Goal: Task Accomplishment & Management: Manage account settings

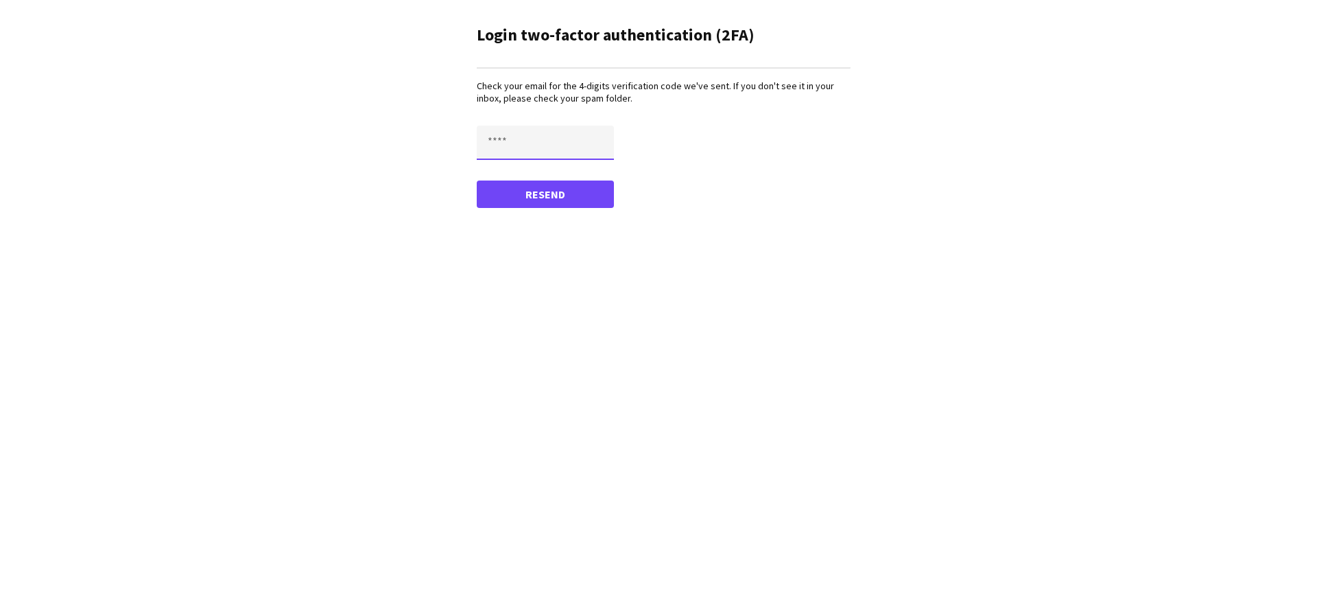
click at [508, 148] on input "text" at bounding box center [545, 143] width 137 height 34
type input "****"
click at [477, 180] on button "Confirm" at bounding box center [545, 193] width 137 height 27
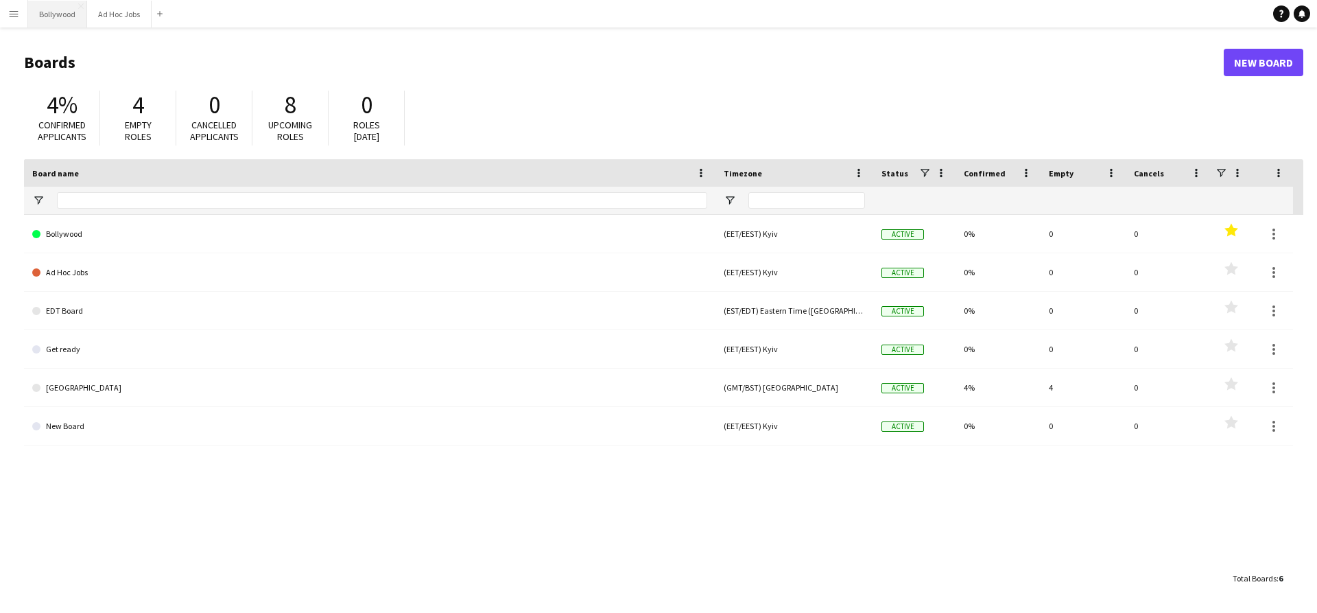
click at [61, 11] on button "Bollywood Close" at bounding box center [57, 14] width 59 height 27
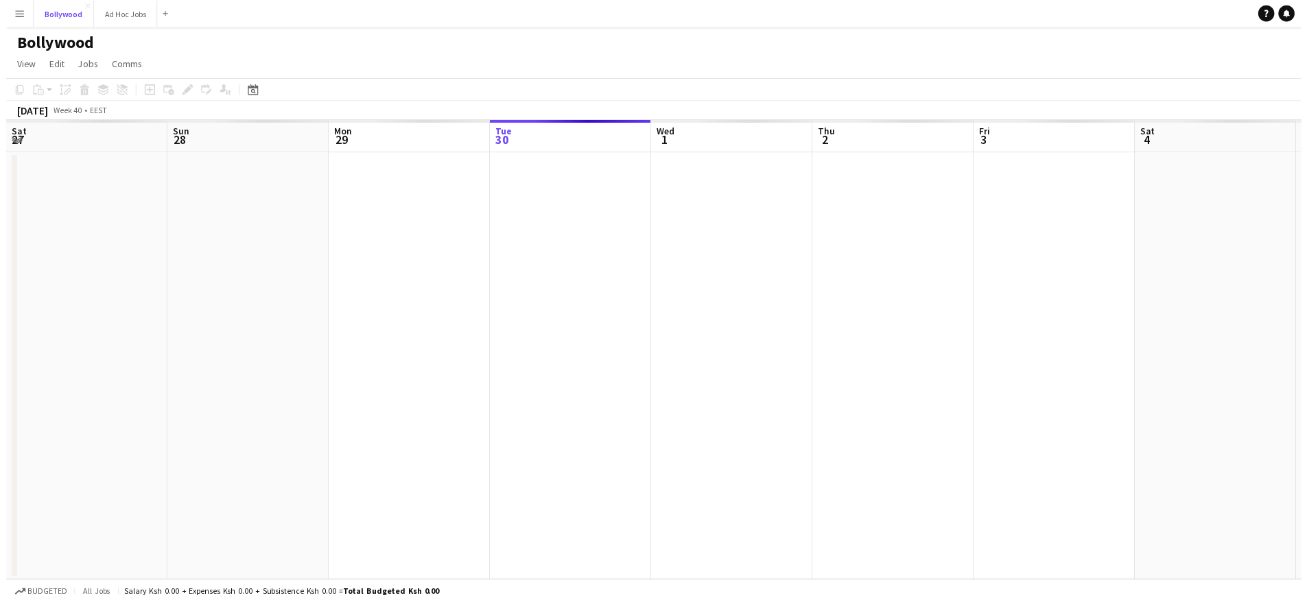
scroll to position [0, 328]
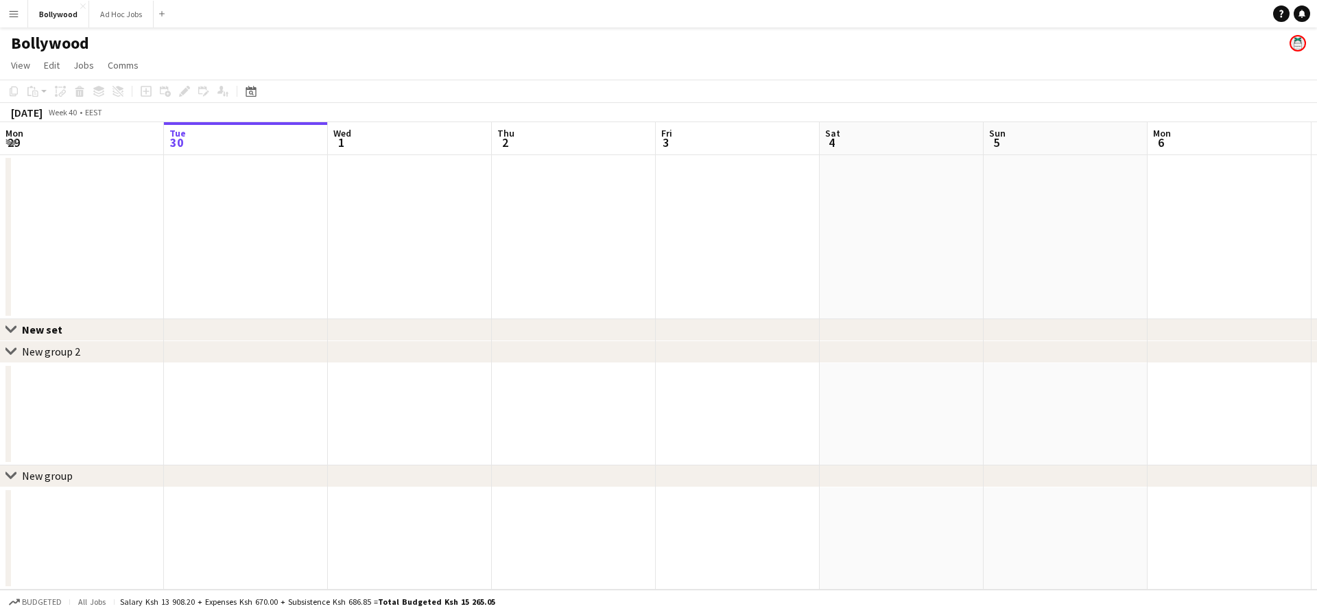
click at [407, 229] on app-date-cell at bounding box center [410, 237] width 164 height 164
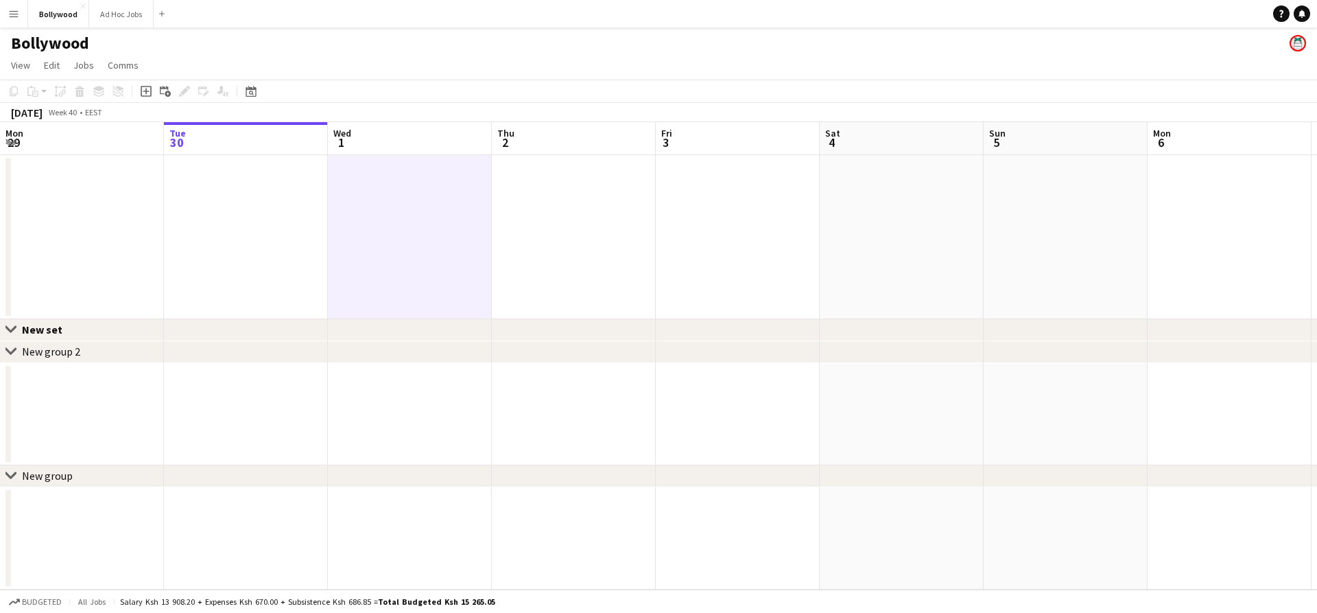
click at [149, 93] on icon "Add job" at bounding box center [146, 91] width 11 height 11
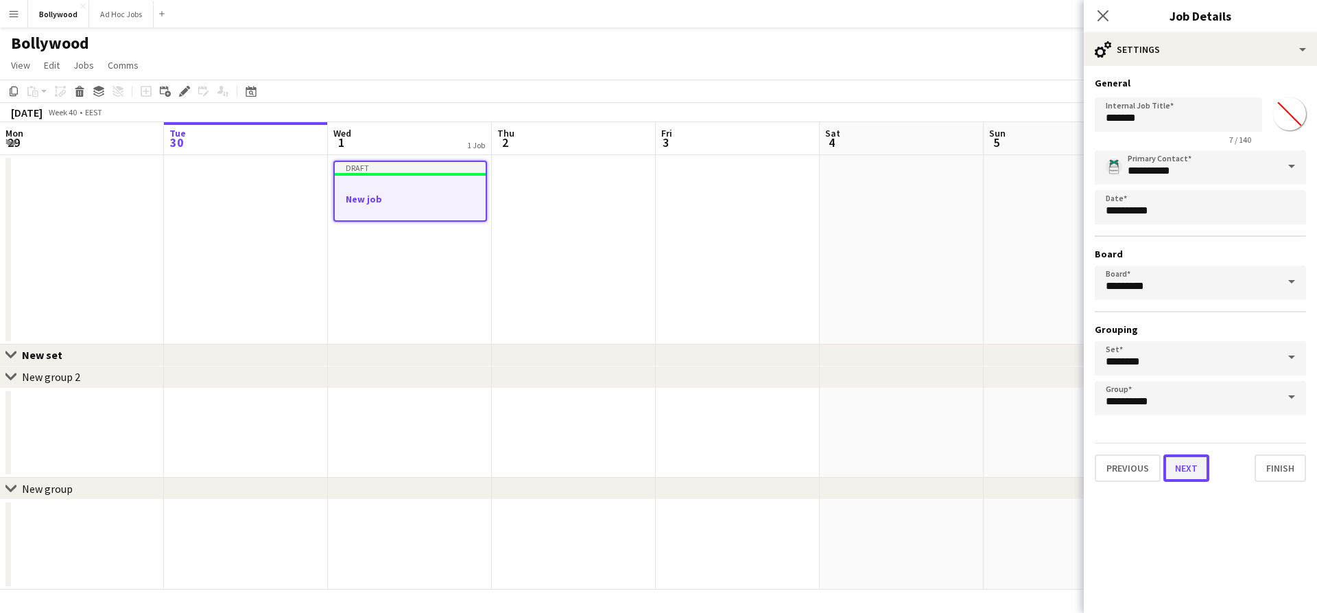
click at [1174, 472] on button "Next" at bounding box center [1186, 467] width 46 height 27
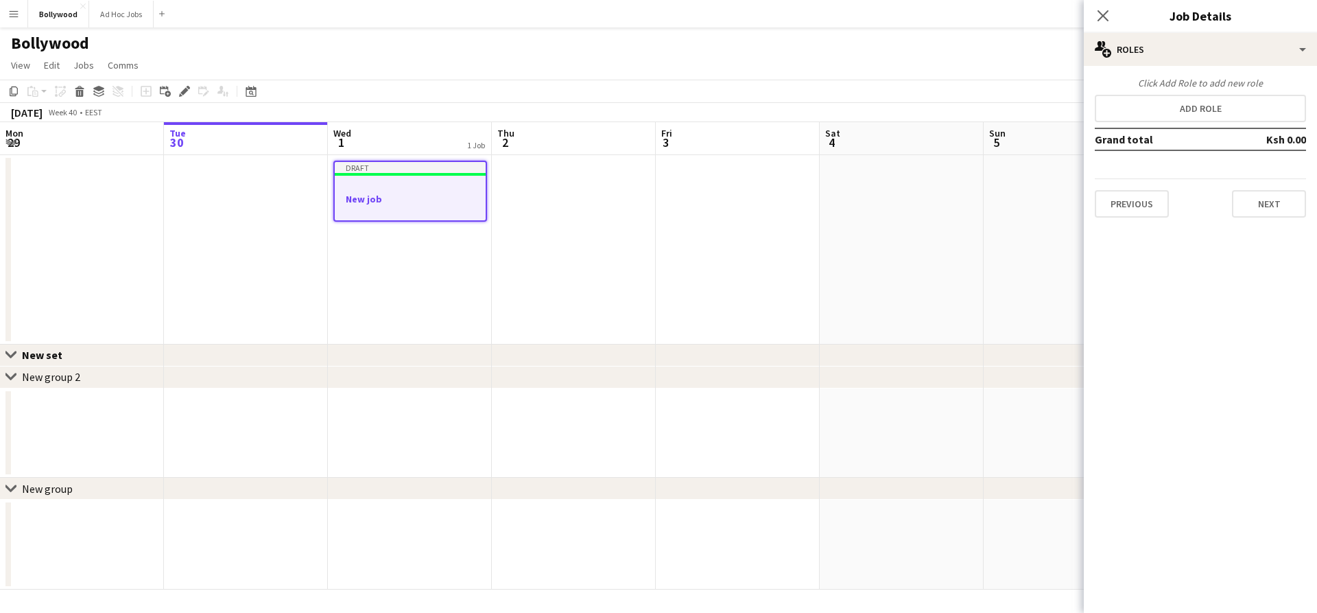
click at [1176, 123] on div "Click Add Role to add new role Add role Grand total Ksh 0.00 Previous Next" at bounding box center [1200, 147] width 233 height 141
click at [1181, 110] on button "Add role" at bounding box center [1200, 108] width 211 height 27
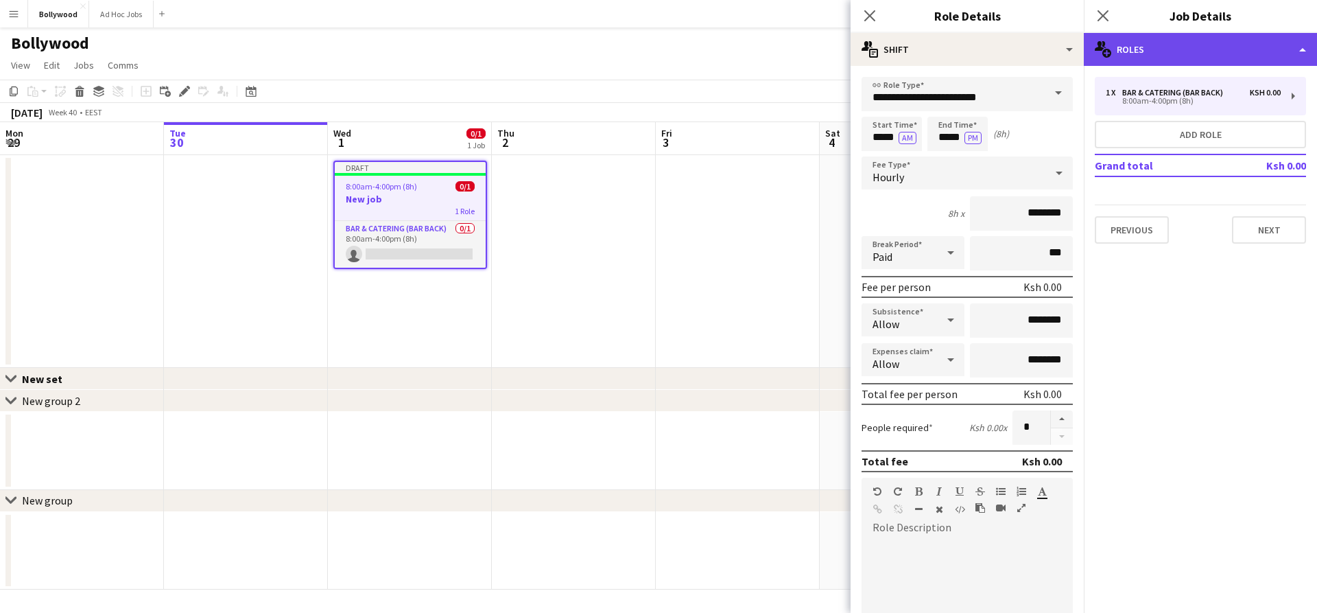
click at [1201, 54] on div "multiple-users-add Roles" at bounding box center [1200, 49] width 233 height 33
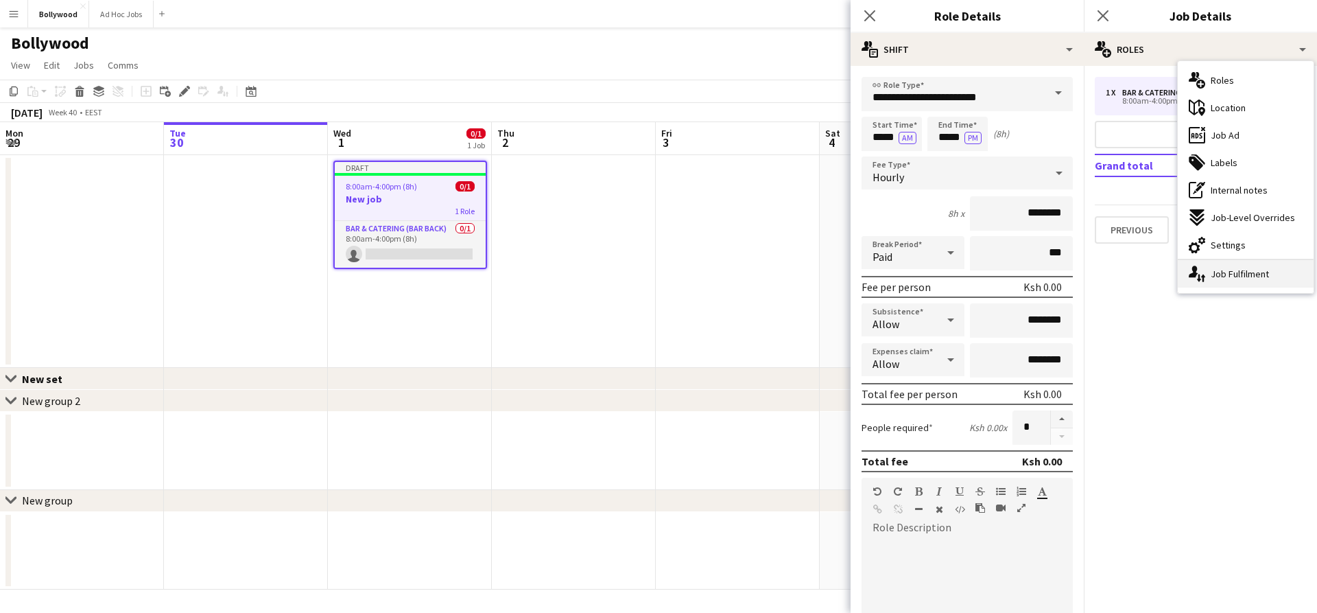
click at [1196, 271] on icon "single-neutral-actions-up-down" at bounding box center [1197, 273] width 16 height 16
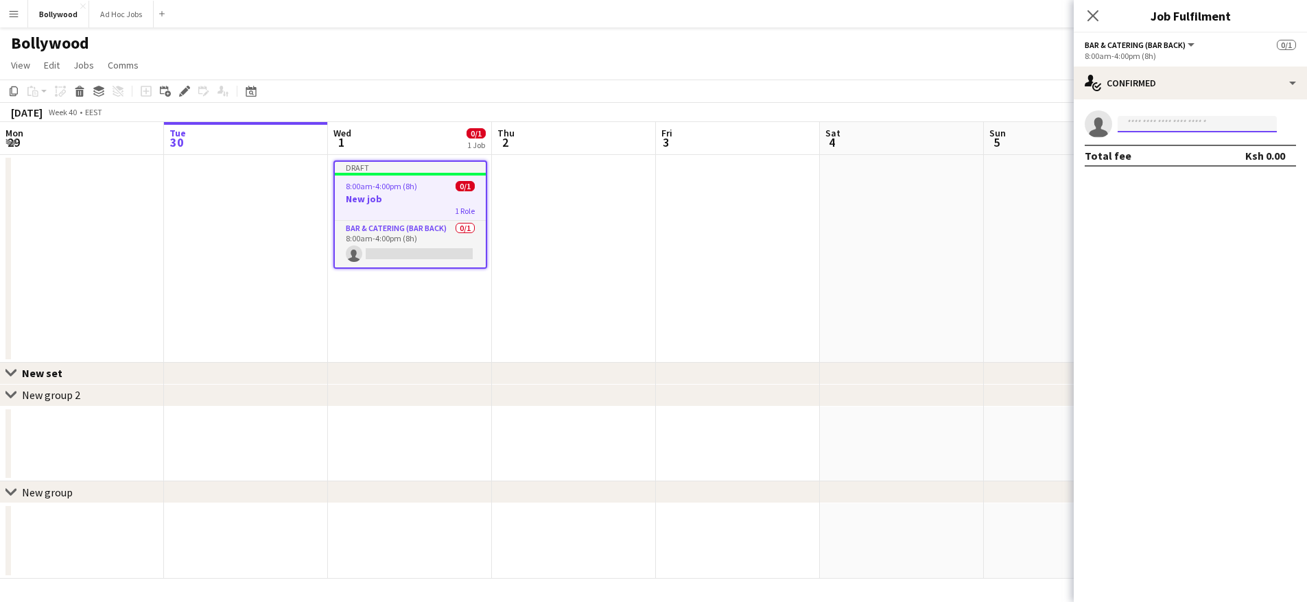
click at [1196, 125] on input at bounding box center [1196, 124] width 159 height 16
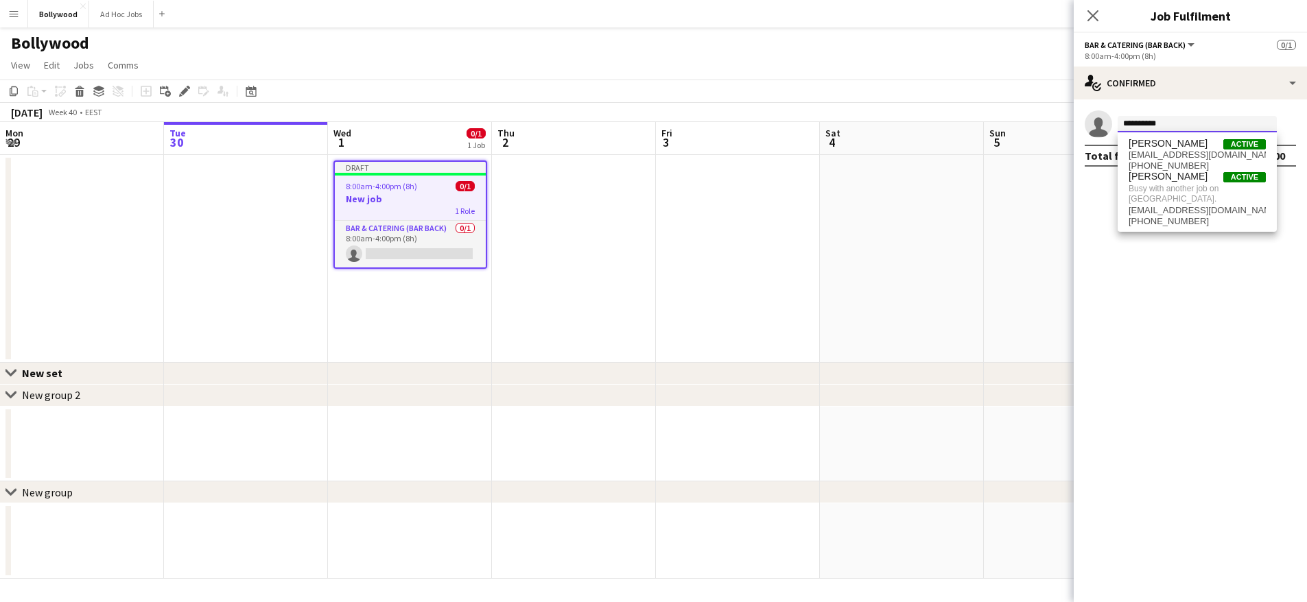
type input "**********"
click at [620, 200] on app-date-cell at bounding box center [574, 259] width 164 height 208
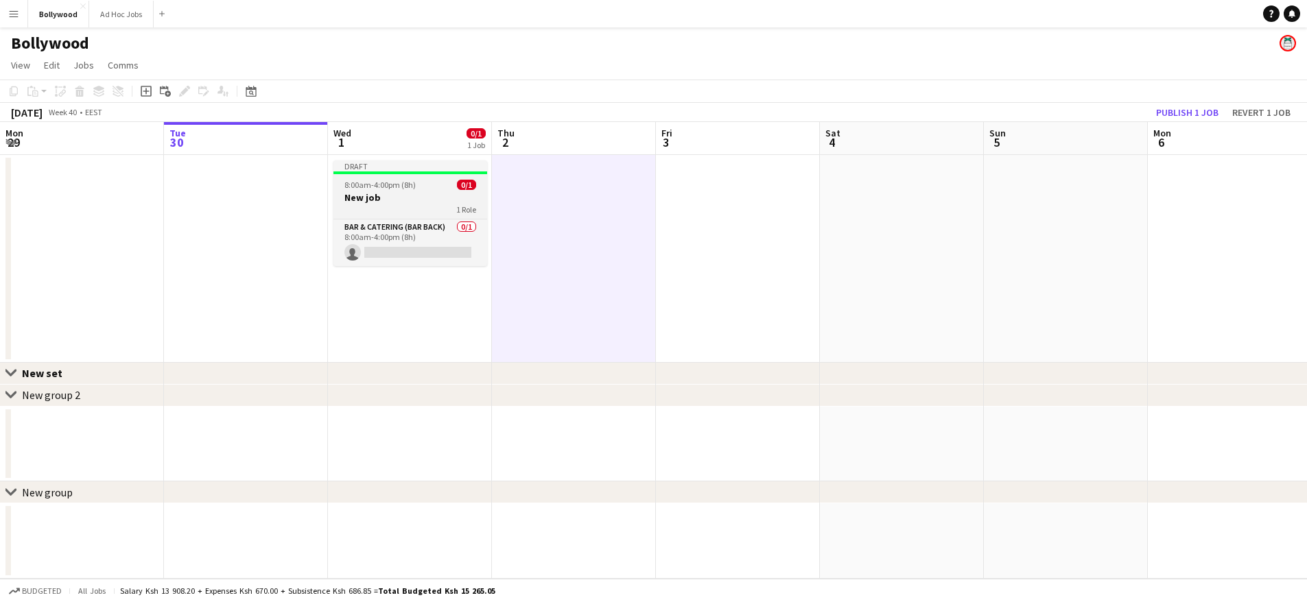
click at [435, 191] on app-job-card "Draft 8:00am-4:00pm (8h) 0/1 New job 1 Role Bar & Catering (Bar Back) 0/1 8:00a…" at bounding box center [410, 214] width 154 height 106
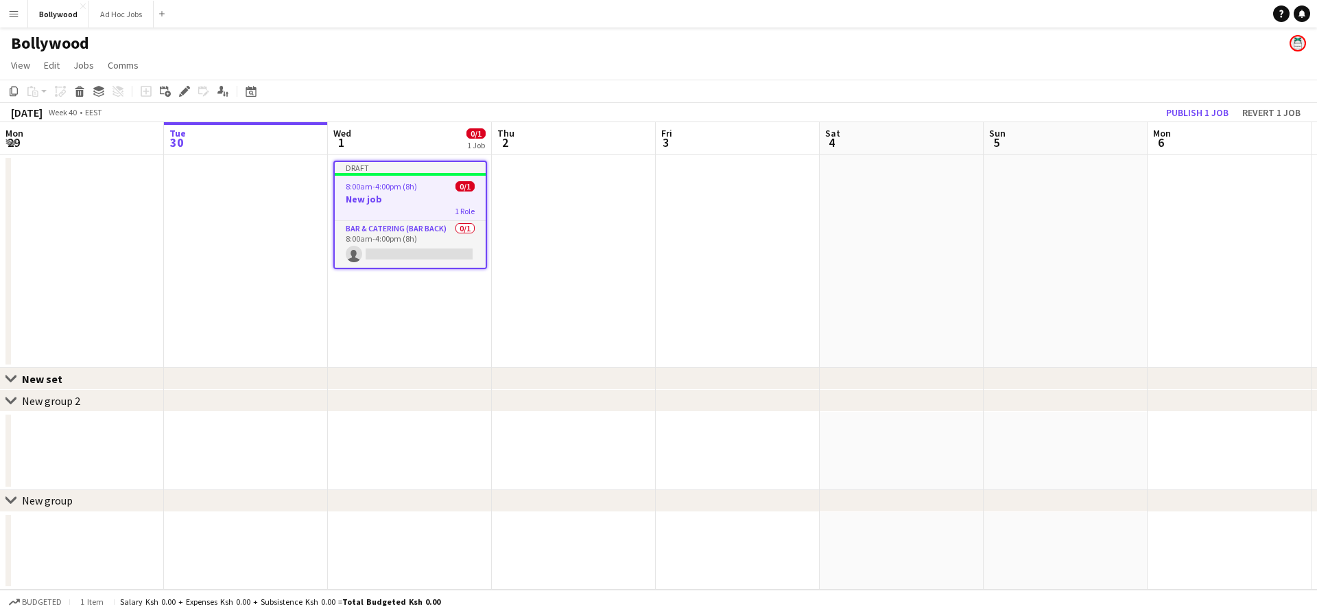
click at [512, 210] on app-date-cell at bounding box center [574, 261] width 164 height 213
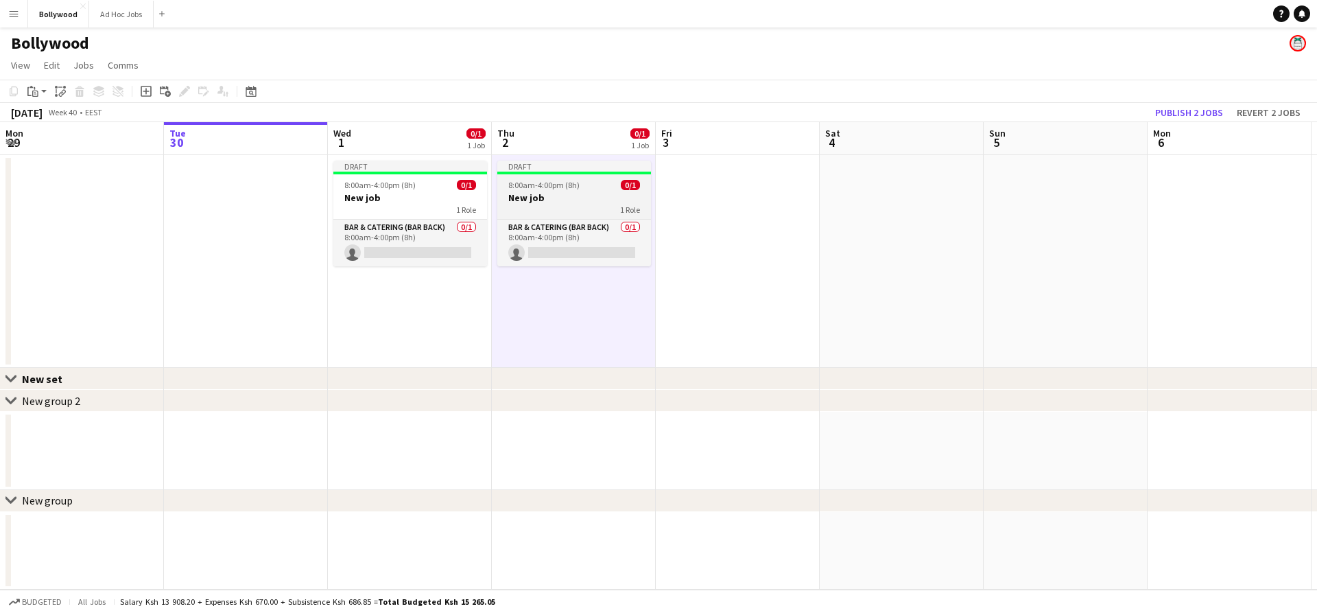
click at [548, 214] on div "1 Role" at bounding box center [574, 209] width 154 height 11
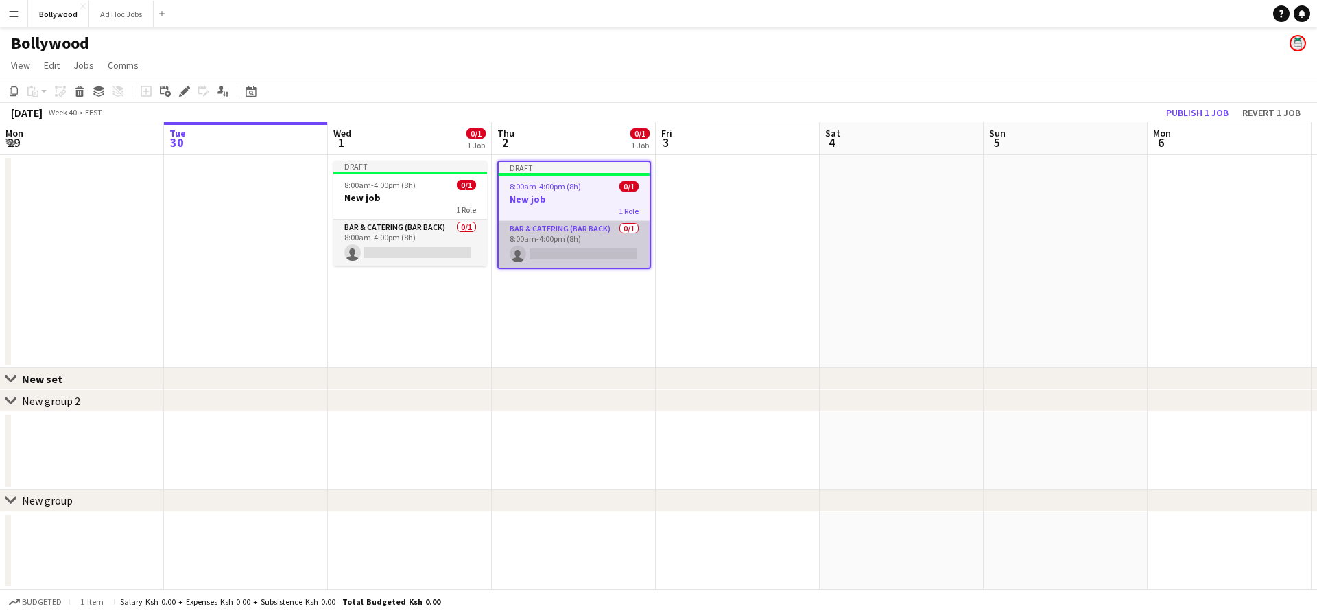
click at [549, 226] on app-card-role "Bar & Catering (Bar Back) 0/1 8:00am-4:00pm (8h) single-neutral-actions" at bounding box center [574, 244] width 151 height 47
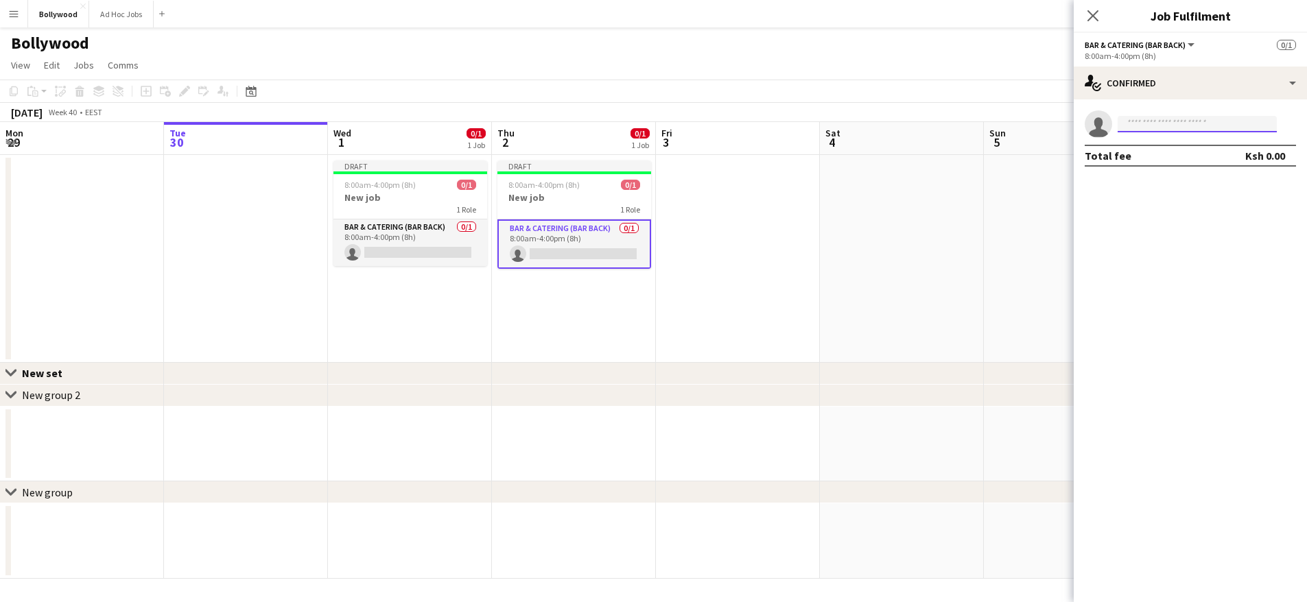
click at [1248, 129] on input at bounding box center [1196, 124] width 159 height 16
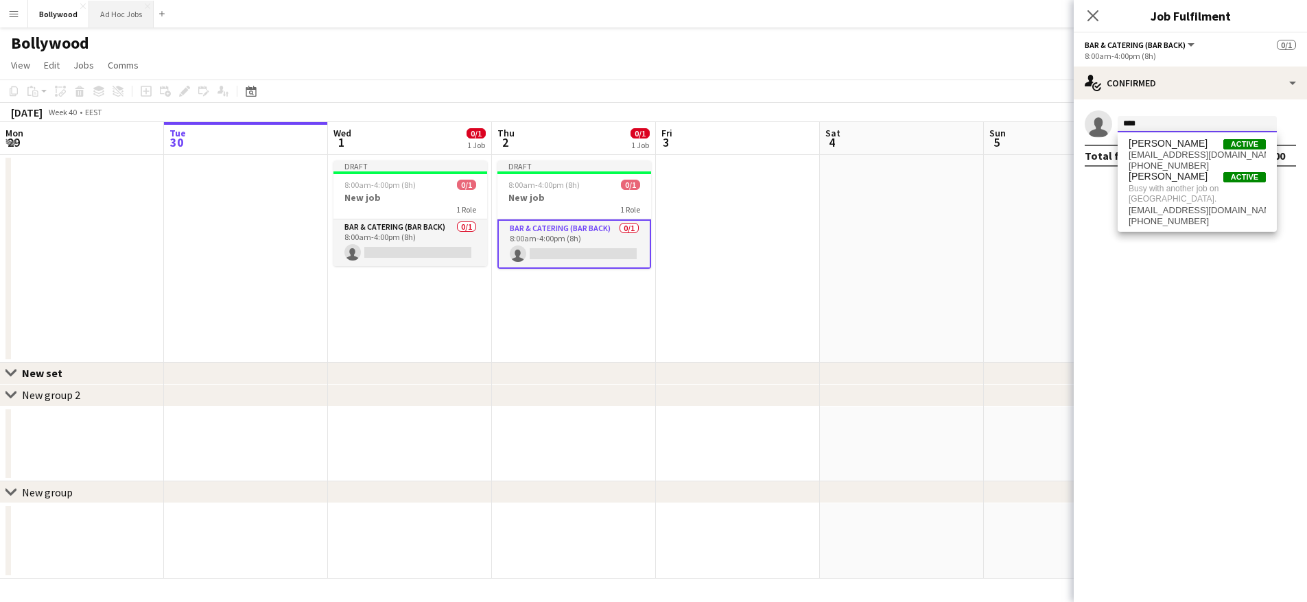
type input "****"
click at [101, 15] on button "Ad Hoc Jobs Close" at bounding box center [121, 14] width 64 height 27
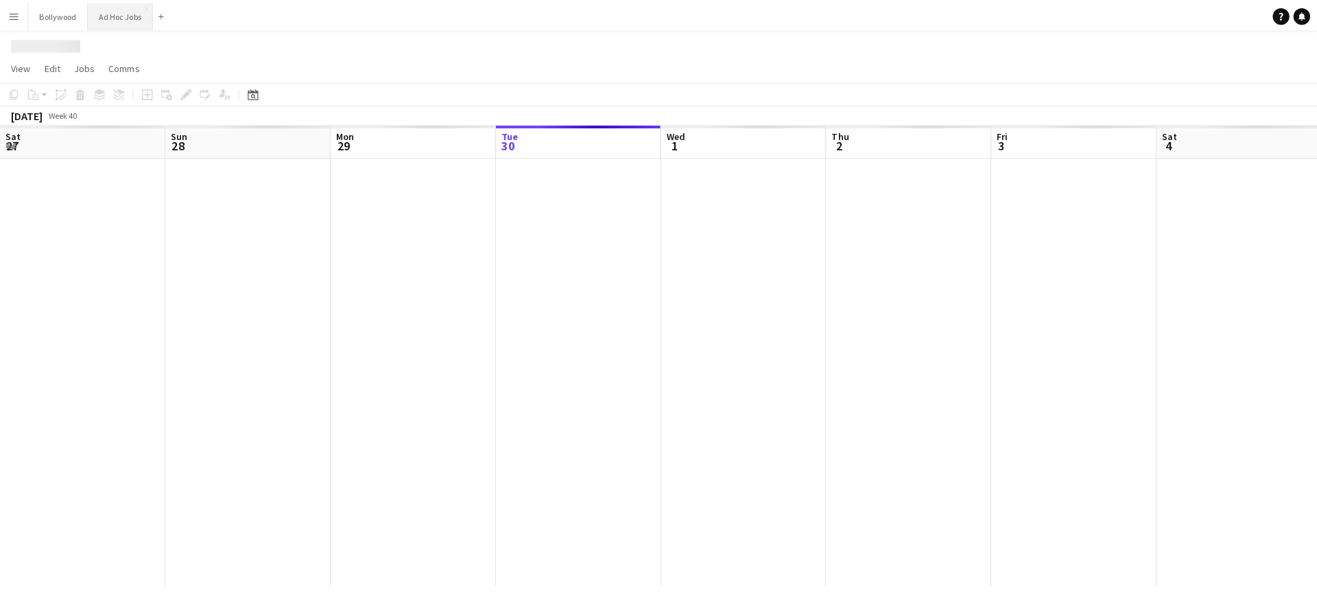
scroll to position [0, 328]
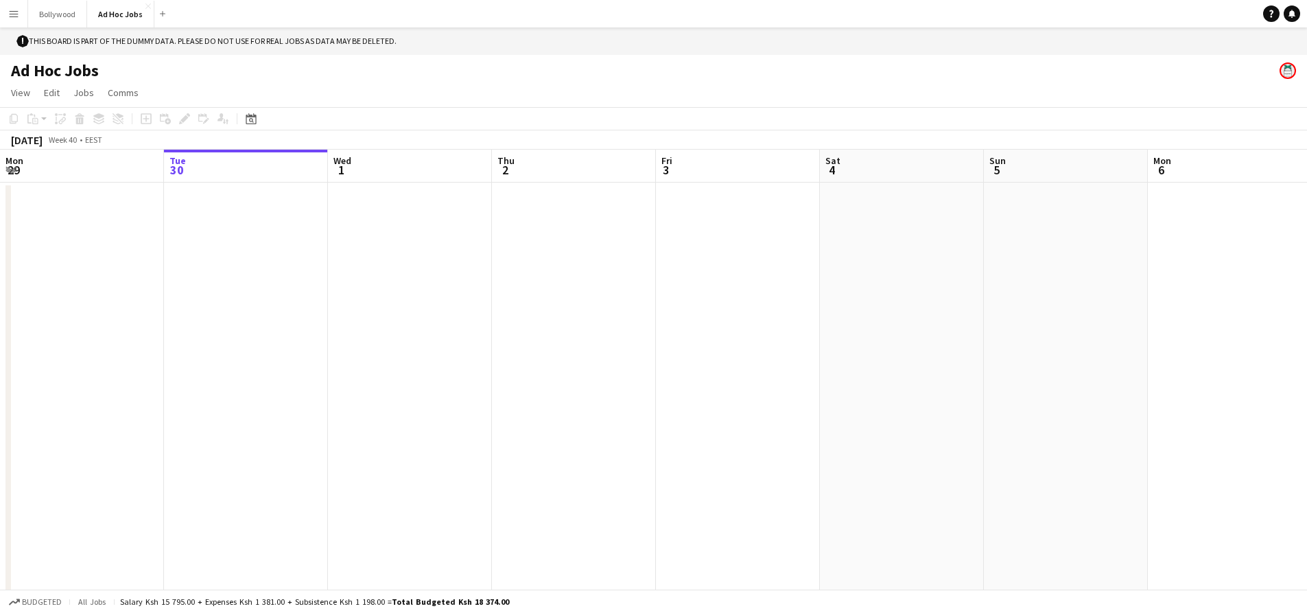
click at [19, 8] on app-icon "Menu" at bounding box center [13, 13] width 11 height 11
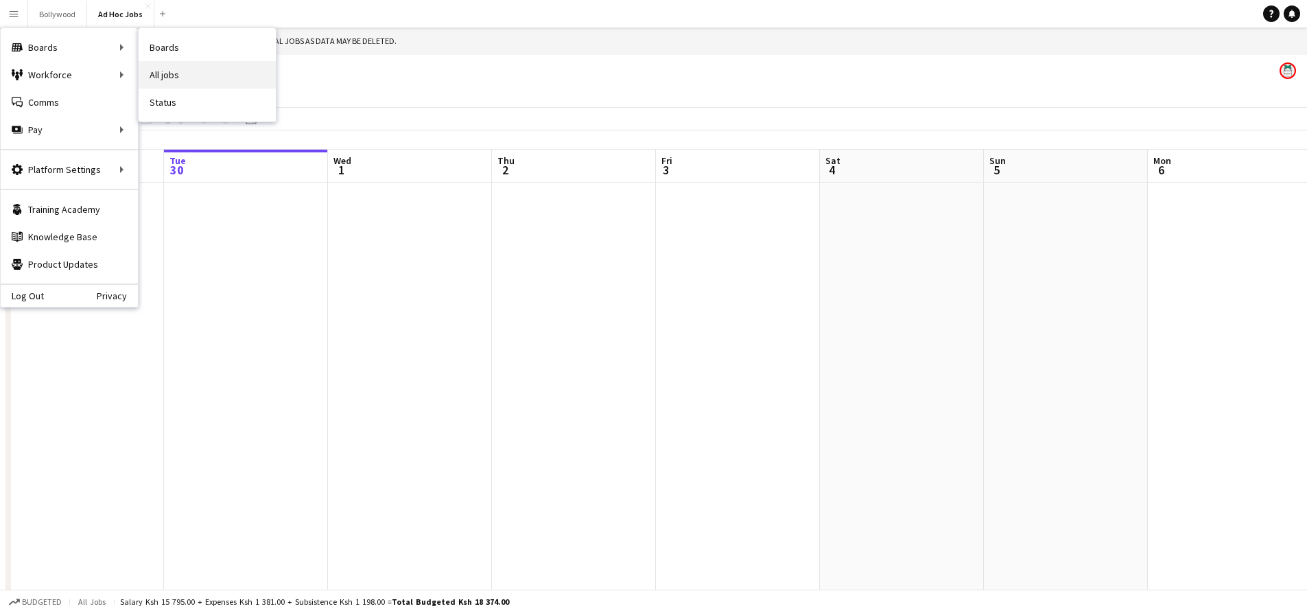
click at [185, 65] on link "All jobs" at bounding box center [207, 74] width 137 height 27
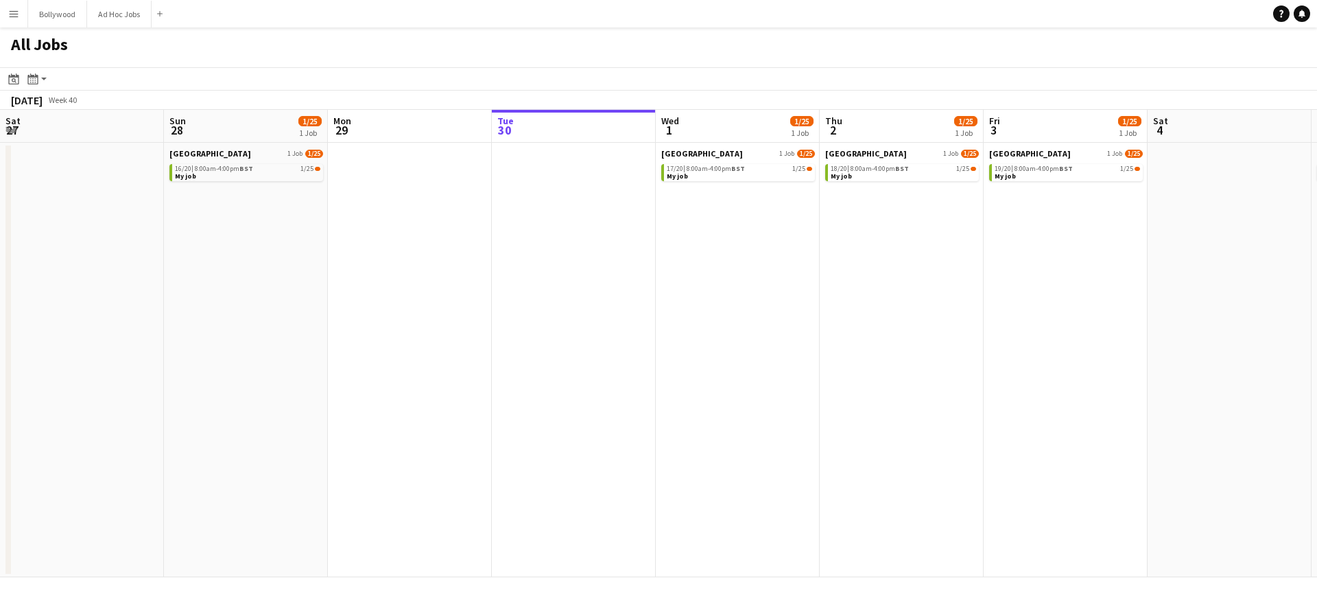
scroll to position [0, 328]
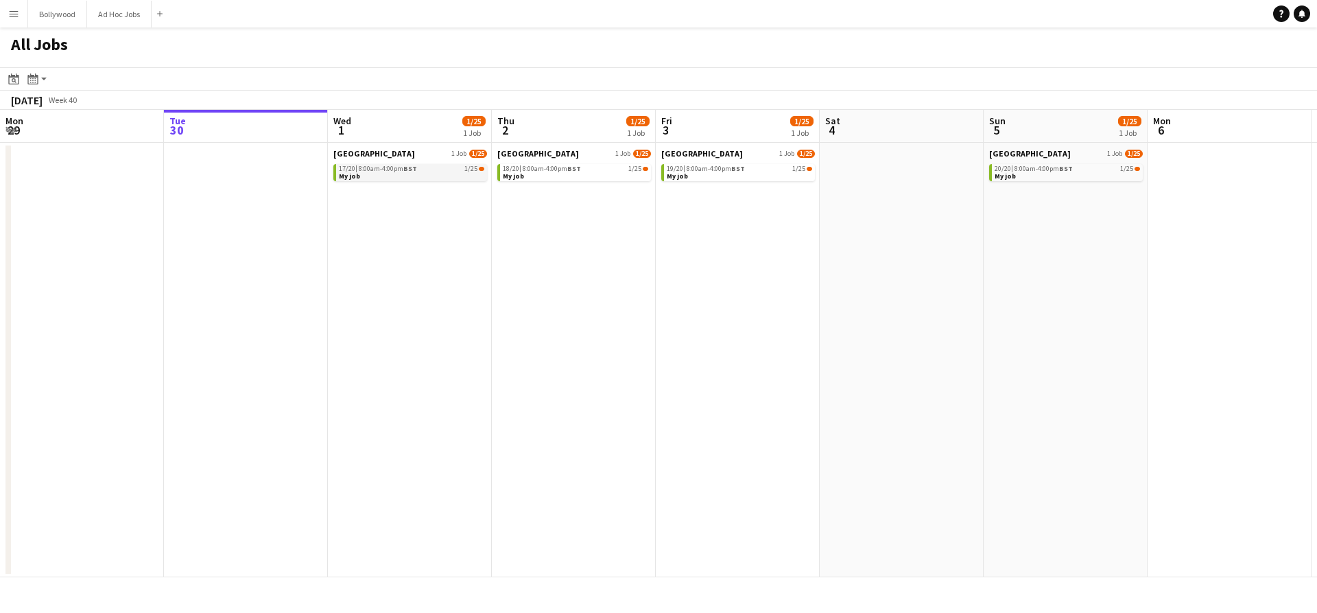
click at [348, 168] on span "17/20 |" at bounding box center [348, 168] width 19 height 7
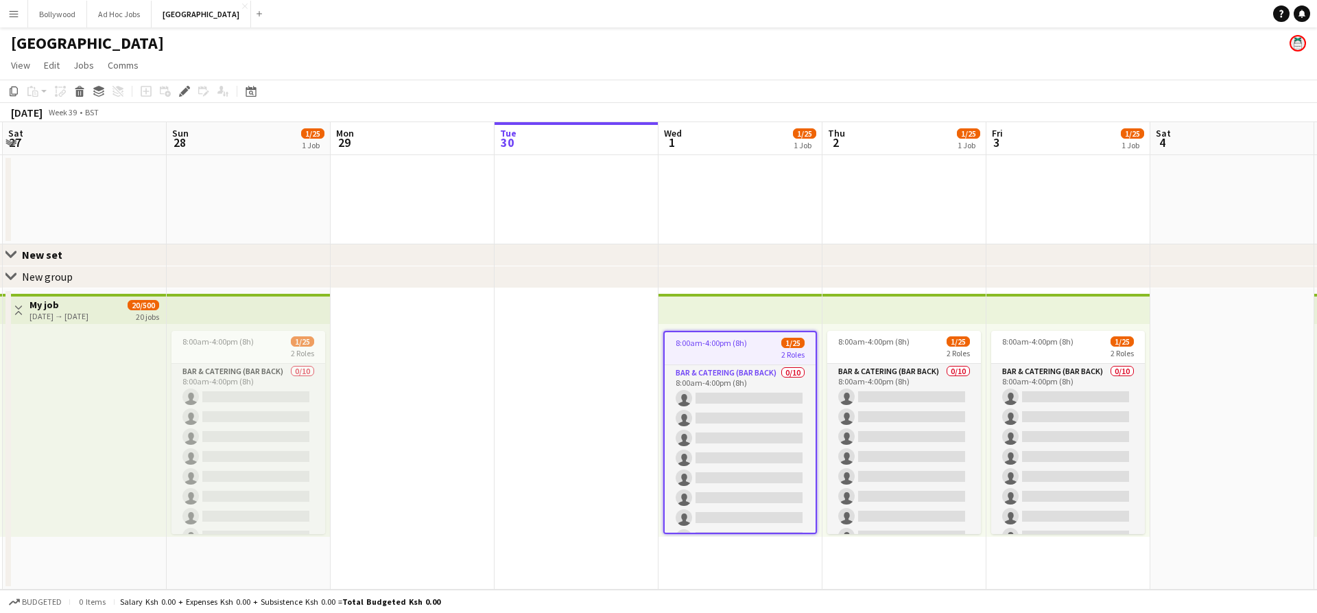
scroll to position [0, 319]
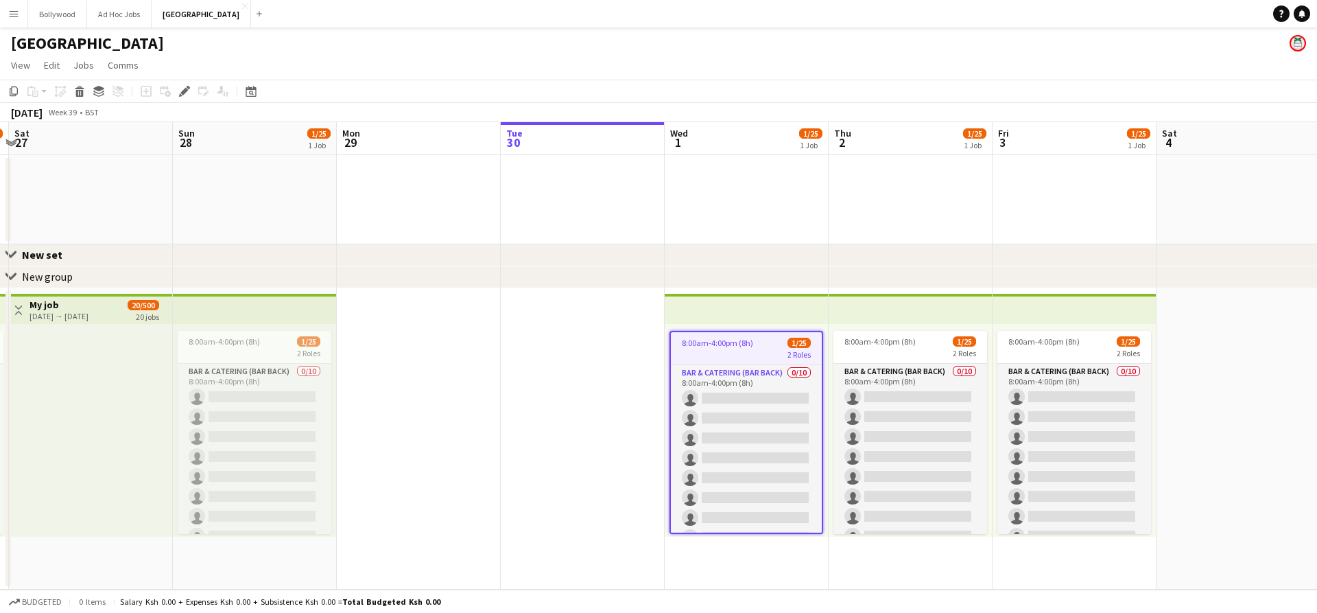
drag, startPoint x: 480, startPoint y: 422, endPoint x: 633, endPoint y: 425, distance: 153.0
click at [633, 425] on app-calendar-viewport "Thu 25 1/25 1 Job Fri 26 1/25 1 Job Sat 27 Sun 28 1/25 1 Job Mon 29 Tue 30 Wed …" at bounding box center [658, 355] width 1317 height 467
click at [65, 10] on button "Bollywood Close" at bounding box center [57, 14] width 59 height 27
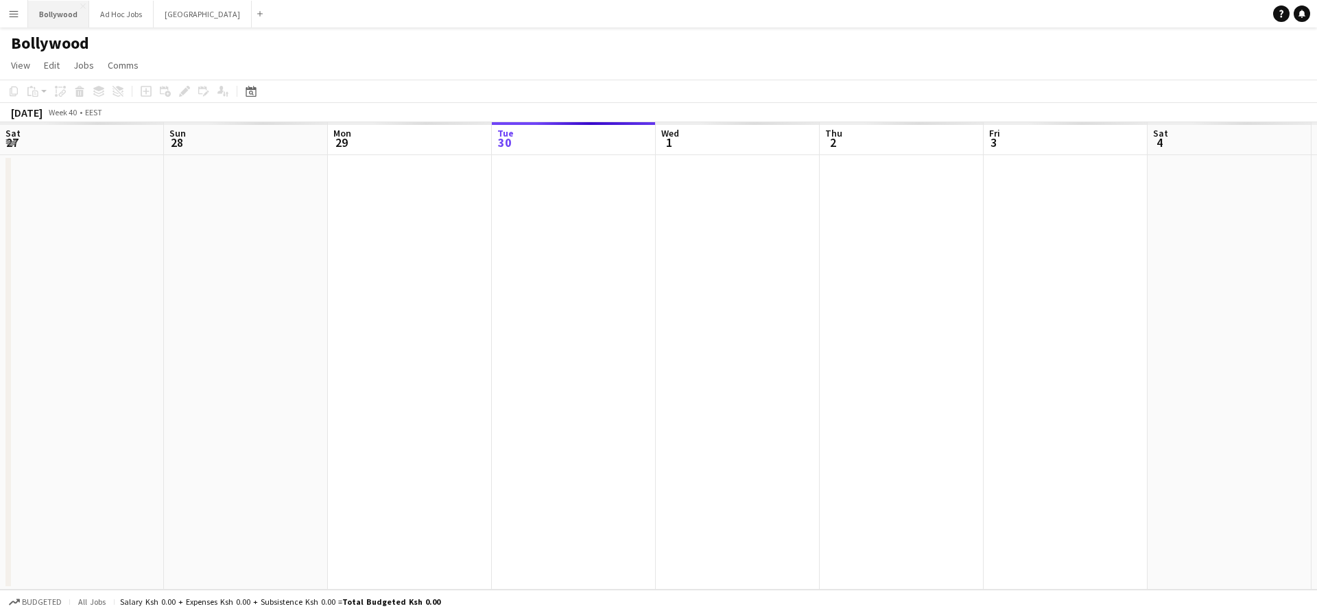
scroll to position [0, 328]
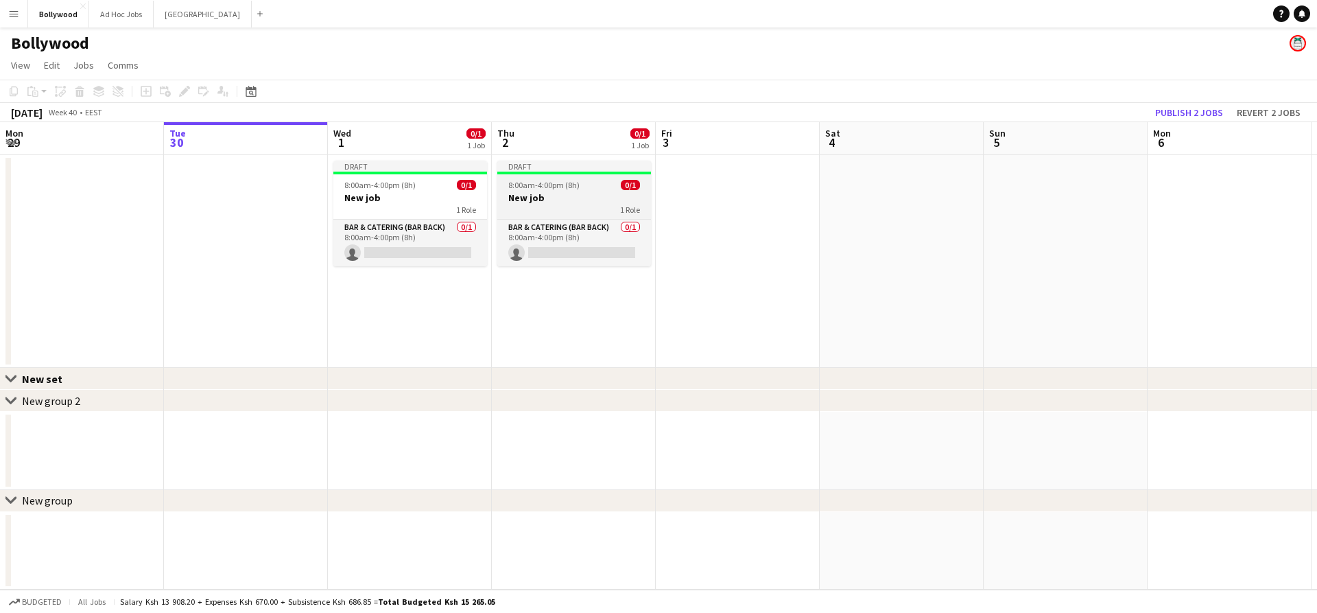
click at [578, 174] on div at bounding box center [574, 172] width 154 height 3
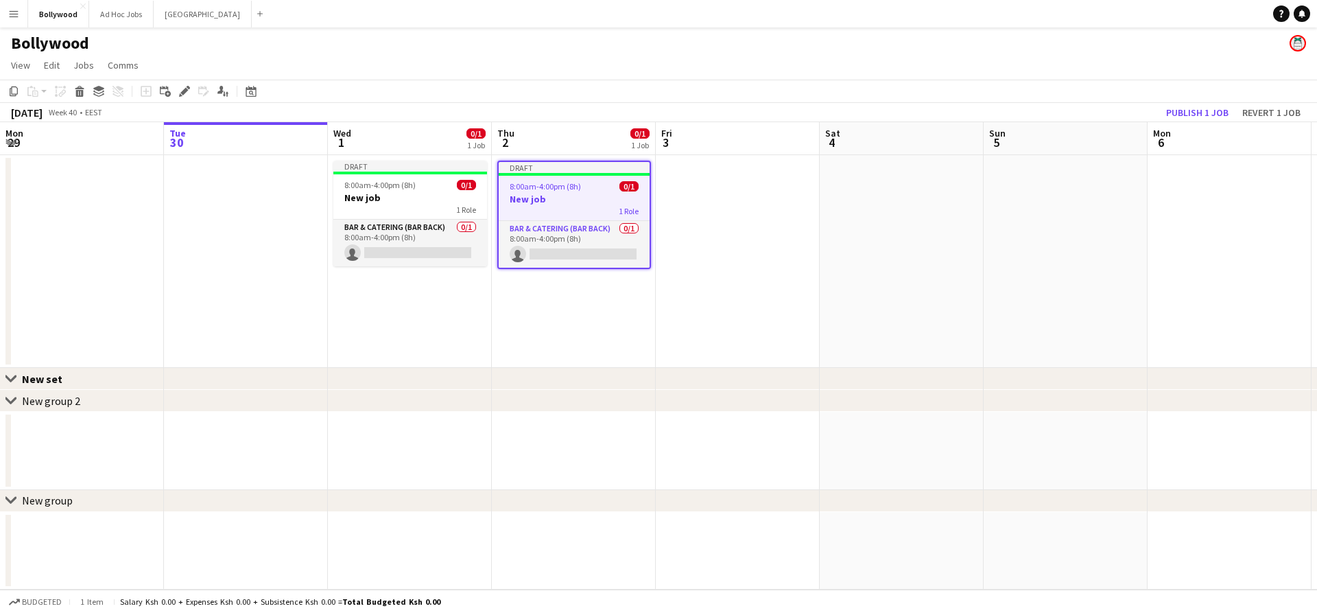
click at [1212, 202] on app-date-cell at bounding box center [1230, 261] width 164 height 213
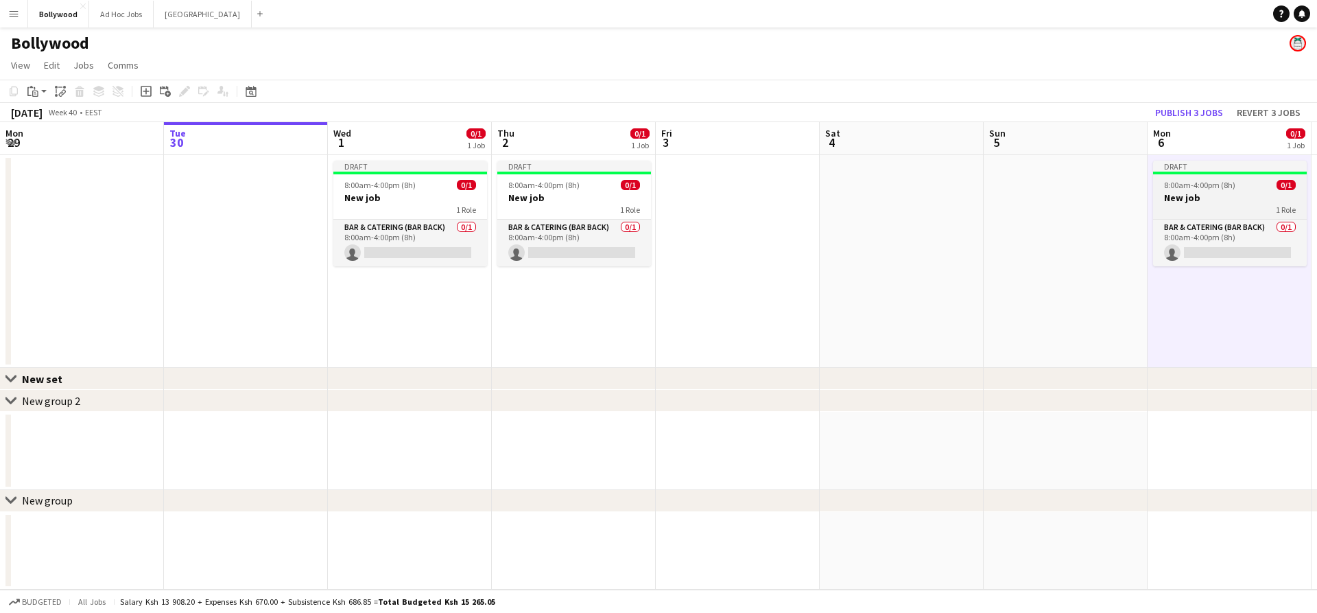
click at [1190, 209] on div "1 Role" at bounding box center [1230, 209] width 154 height 11
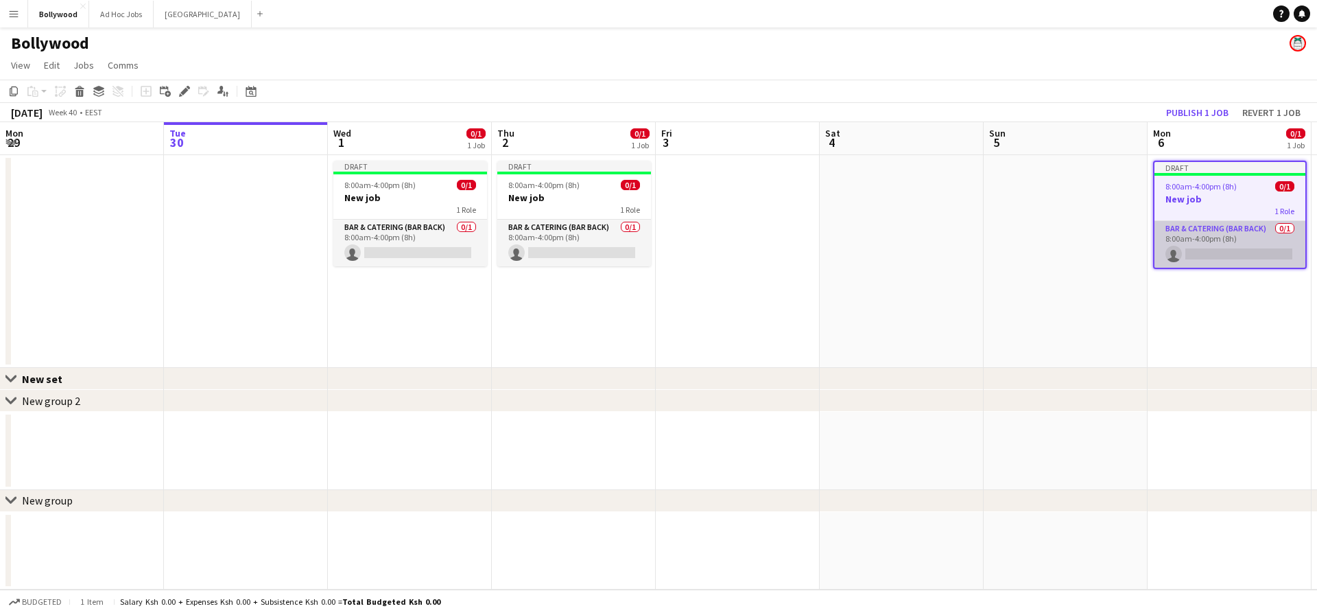
click at [1187, 227] on app-card-role "Bar & Catering (Bar Back) 0/1 8:00am-4:00pm (8h) single-neutral-actions" at bounding box center [1230, 244] width 151 height 47
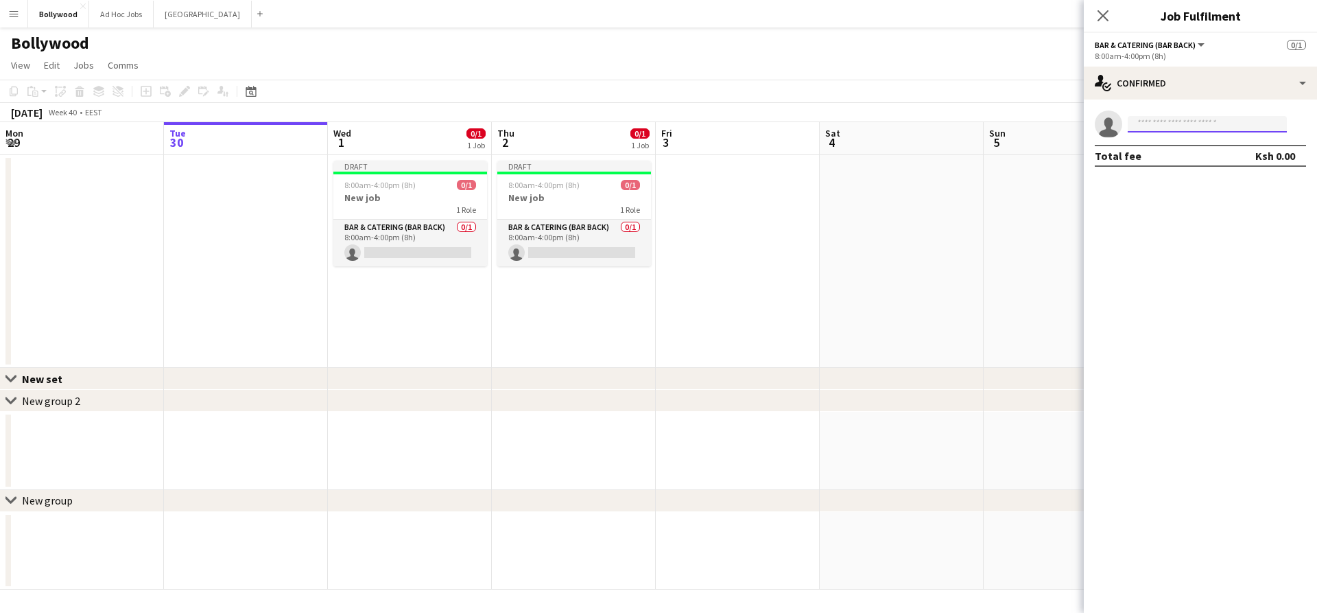
click at [1227, 125] on input at bounding box center [1207, 124] width 159 height 16
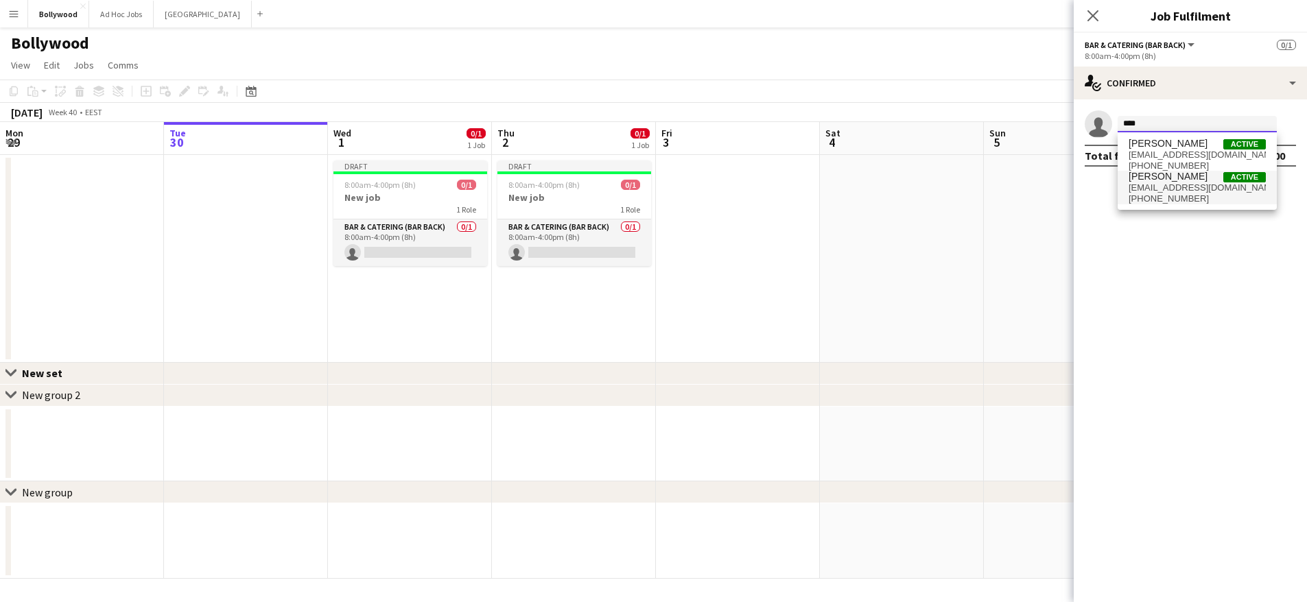
type input "****"
click at [1229, 175] on span "Active" at bounding box center [1244, 177] width 43 height 10
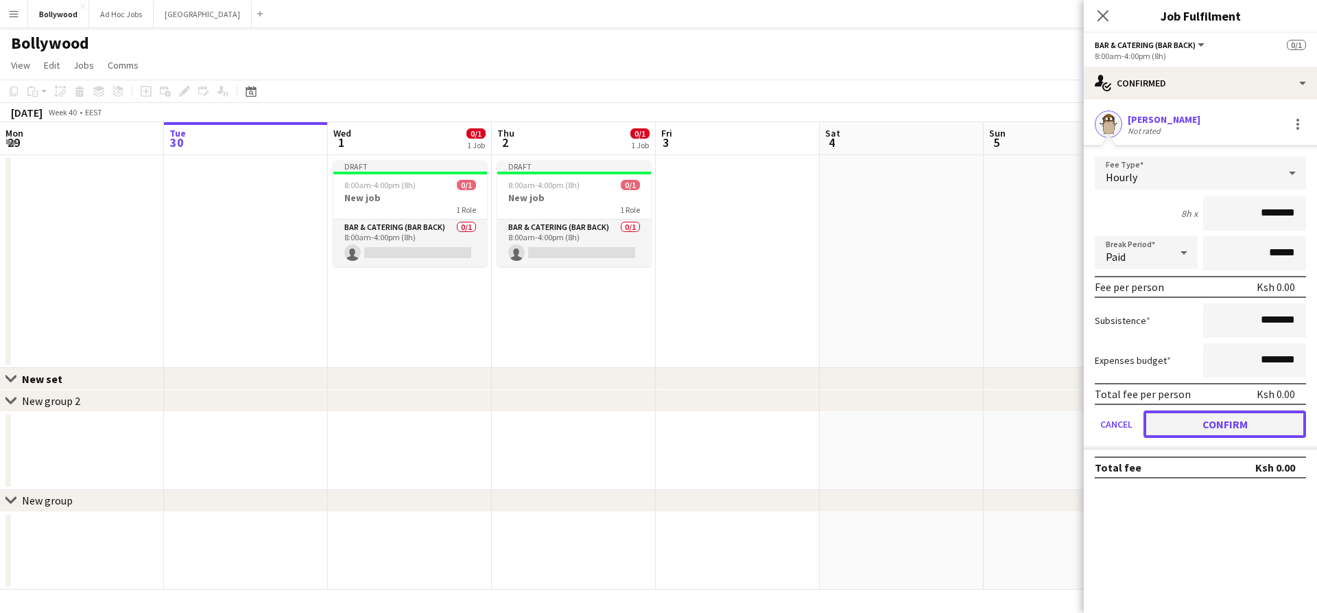
click at [1203, 428] on button "Confirm" at bounding box center [1225, 423] width 163 height 27
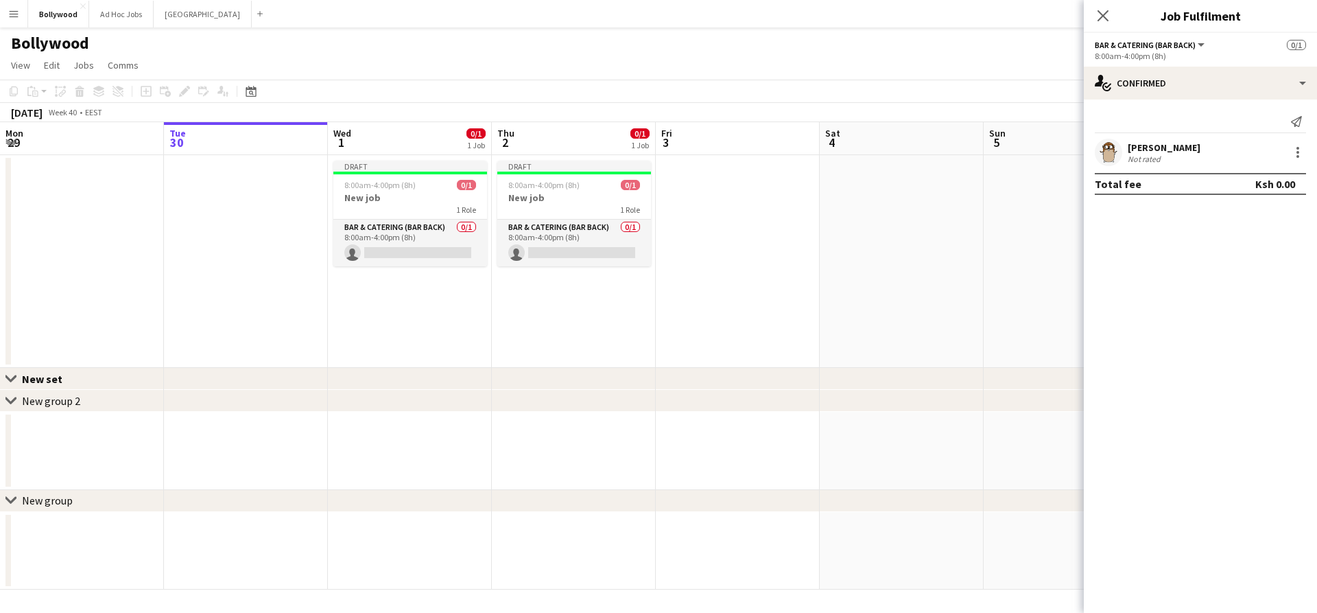
click at [1025, 303] on app-date-cell at bounding box center [1066, 261] width 164 height 213
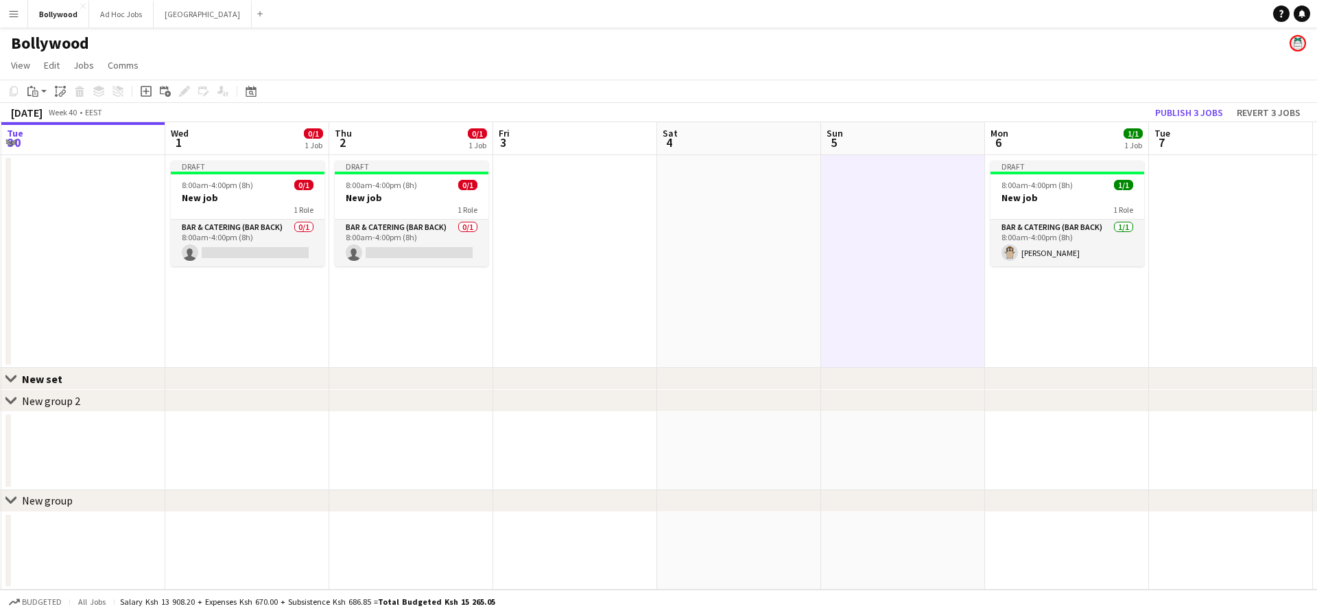
drag, startPoint x: 1060, startPoint y: 235, endPoint x: 894, endPoint y: 232, distance: 166.0
click at [894, 232] on app-calendar-viewport "Sat 27 Sun 28 Mon 29 Tue 30 Wed 1 0/1 1 Job Thu 2 0/1 1 Job Fri 3 Sat 4 Sun 5 M…" at bounding box center [658, 355] width 1317 height 467
drag, startPoint x: 224, startPoint y: 180, endPoint x: 236, endPoint y: 180, distance: 11.7
click at [224, 180] on span "8:00am-4:00pm (8h)" at bounding box center [213, 185] width 71 height 10
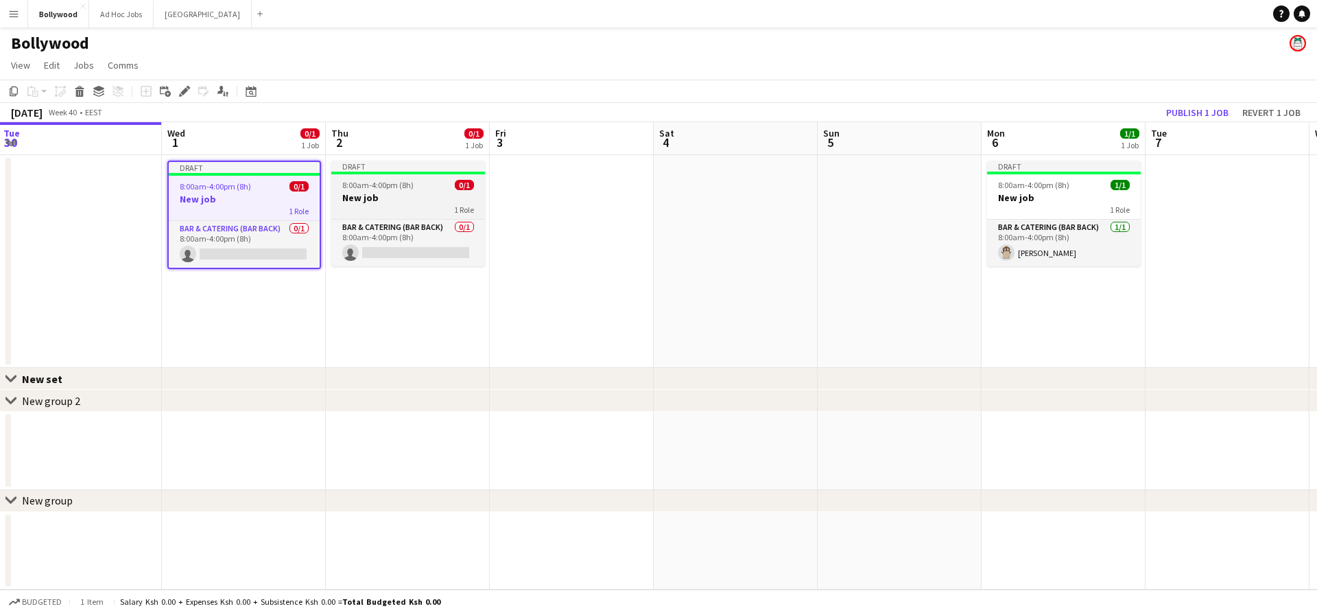
click at [346, 178] on app-job-card "Draft 8:00am-4:00pm (8h) 0/1 New job 1 Role Bar & Catering (Bar Back) 0/1 8:00a…" at bounding box center [408, 214] width 154 height 106
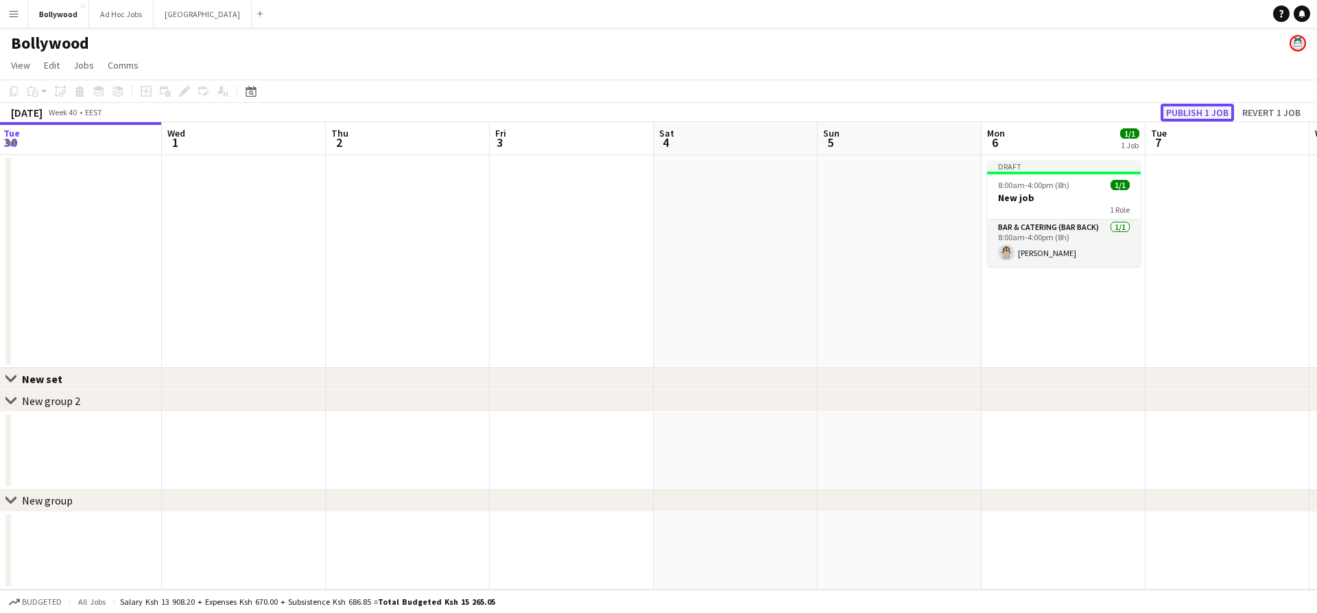
click at [1185, 106] on button "Publish 1 job" at bounding box center [1197, 113] width 73 height 18
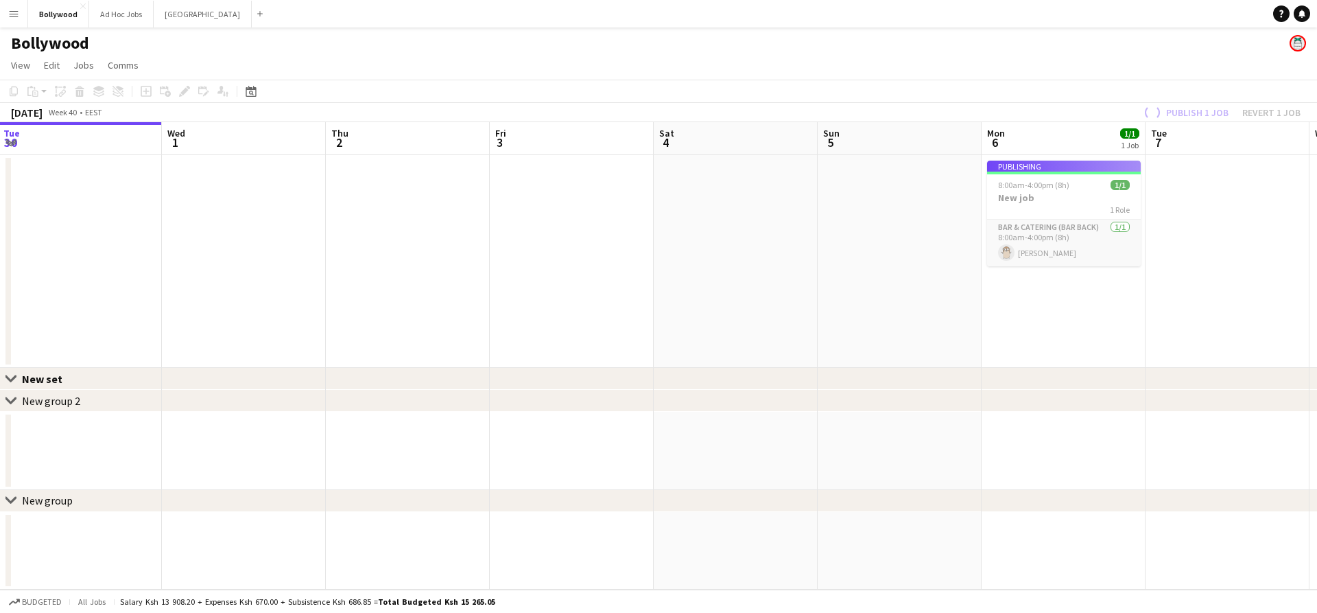
click at [1186, 112] on div "Publish 1 job Revert 1 job" at bounding box center [1220, 113] width 193 height 18
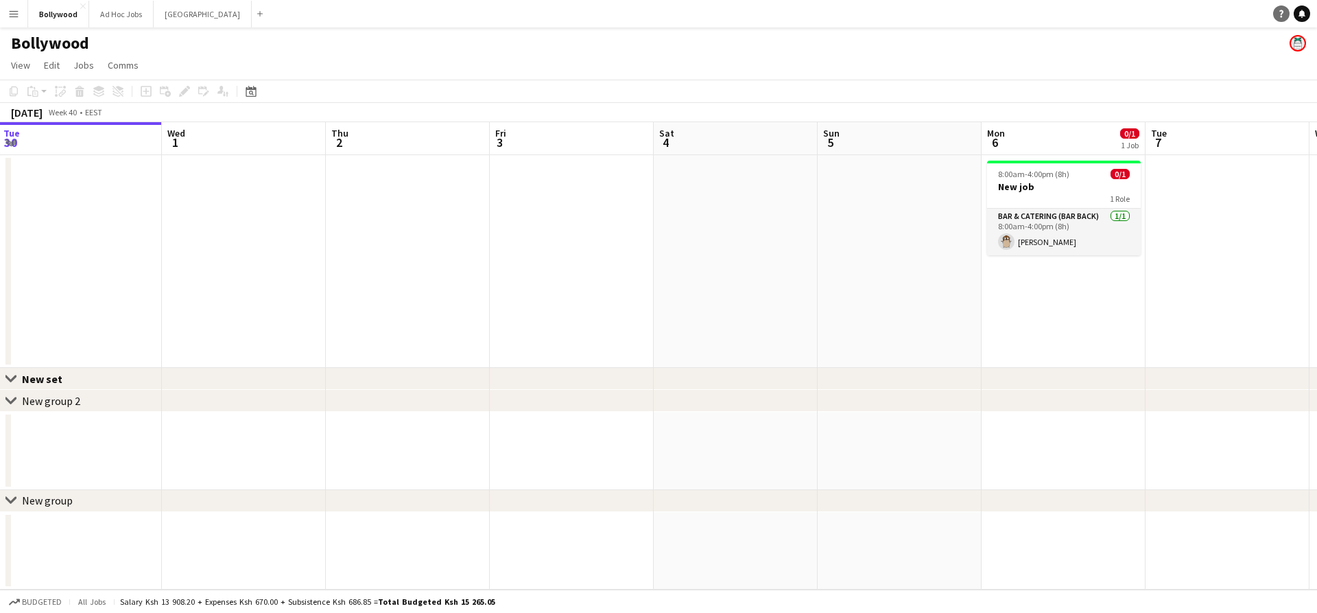
click at [1282, 10] on icon at bounding box center [1281, 14] width 4 height 8
click at [797, 178] on app-date-cell at bounding box center [736, 261] width 164 height 213
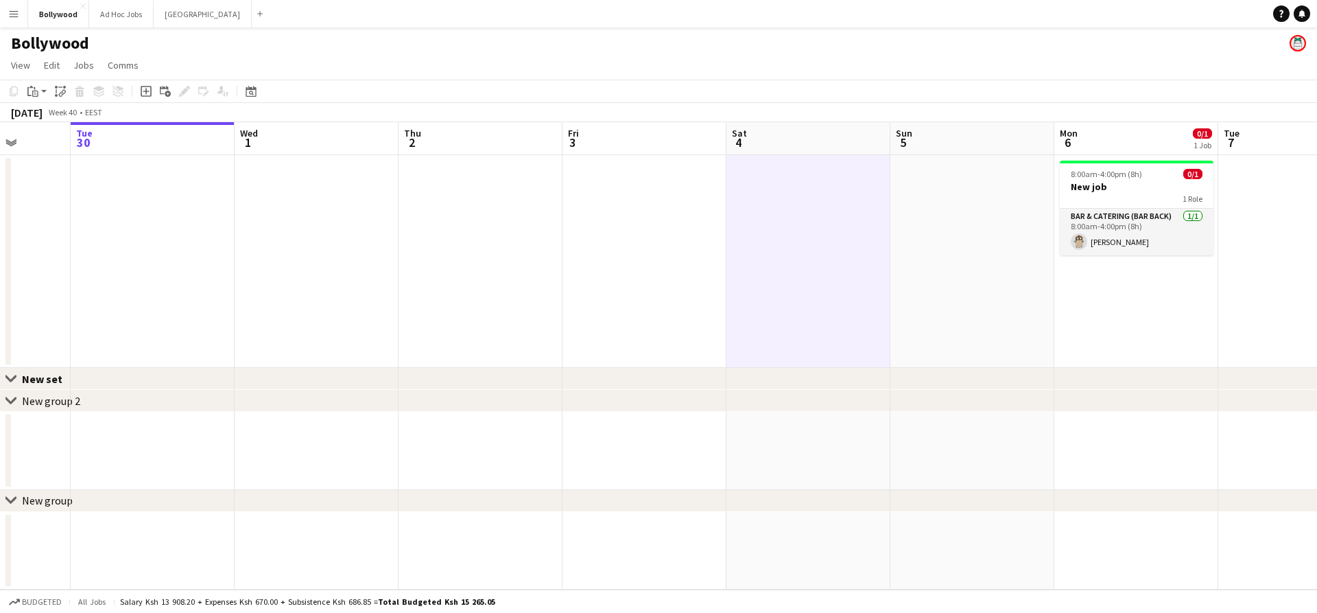
drag, startPoint x: 826, startPoint y: 181, endPoint x: 734, endPoint y: 181, distance: 91.9
click at [734, 181] on app-calendar-viewport "Sat 27 Sun 28 Mon 29 Tue 30 Wed 1 Thu 2 Fri 3 Sat 4 Sun 5 Mon 6 0/1 1 Job Tue 7…" at bounding box center [658, 355] width 1317 height 467
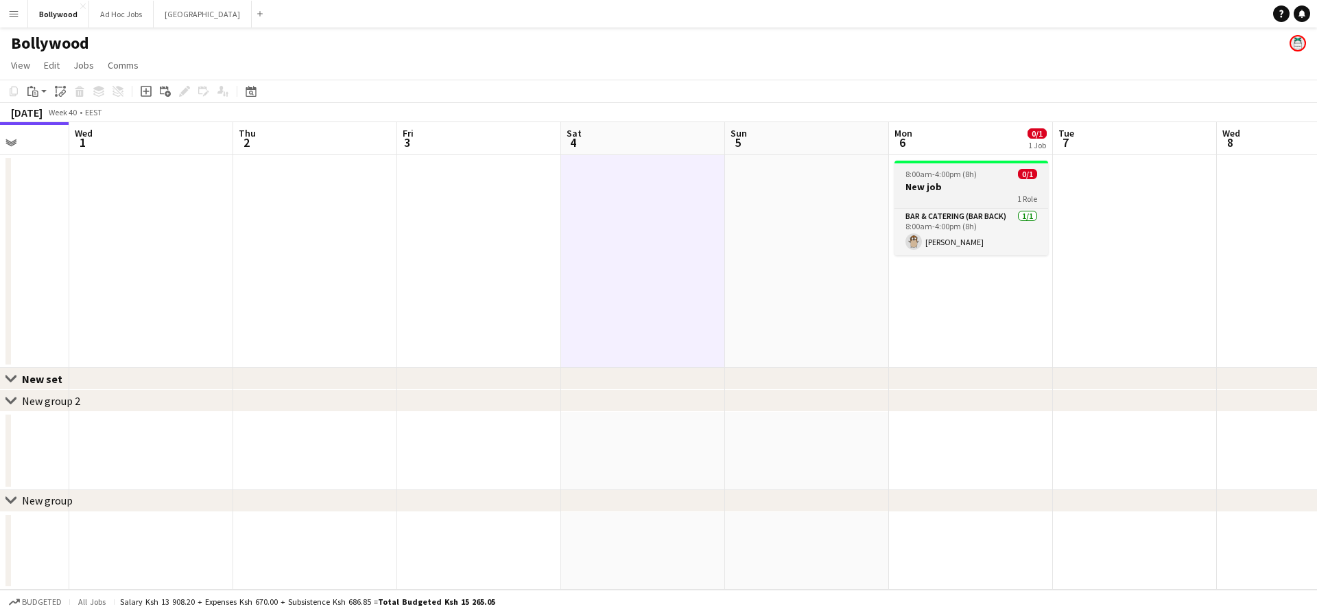
click at [910, 182] on h3 "New job" at bounding box center [972, 186] width 154 height 12
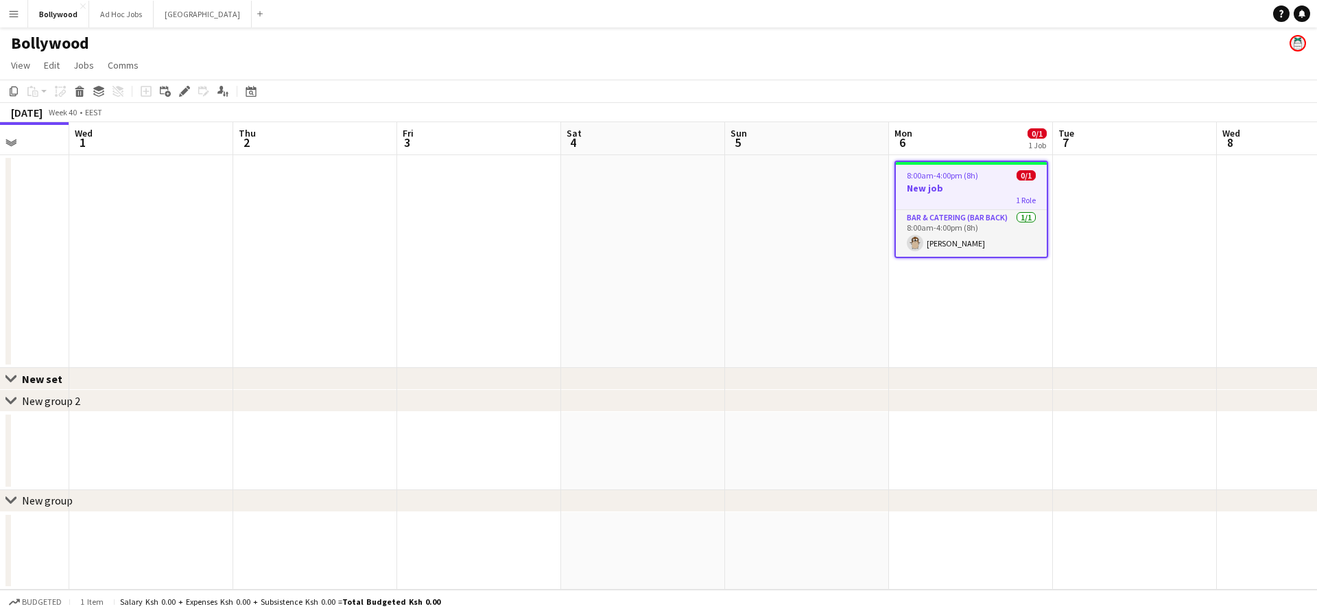
click at [886, 233] on app-date-cell at bounding box center [807, 261] width 164 height 213
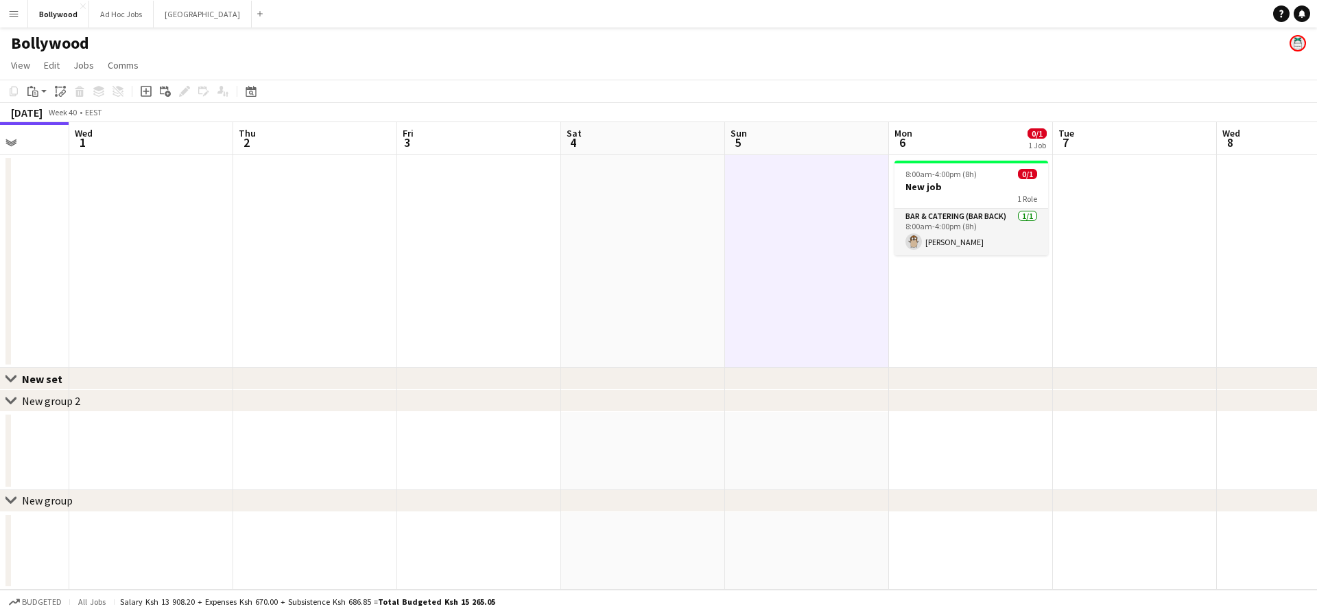
click at [967, 291] on app-date-cell "8:00am-4:00pm (8h) 0/1 New job 1 Role Bar & Catering (Bar Back) [DATE] 8:00am-4…" at bounding box center [971, 261] width 164 height 213
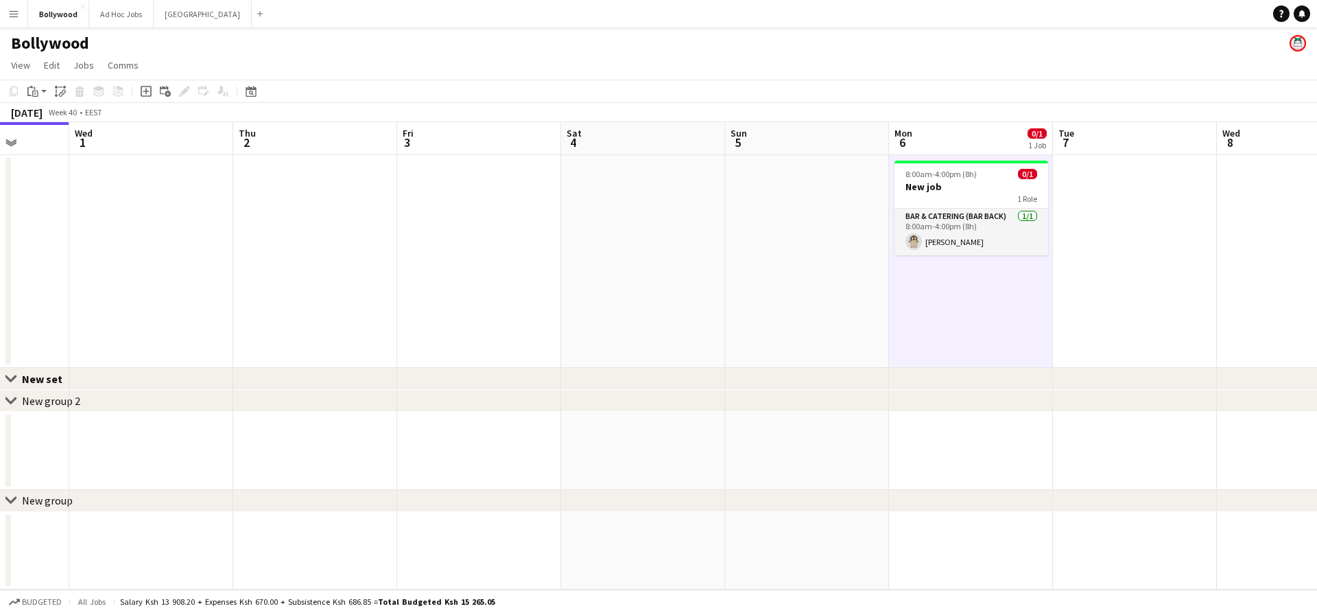
click at [1113, 247] on app-date-cell at bounding box center [1135, 261] width 164 height 213
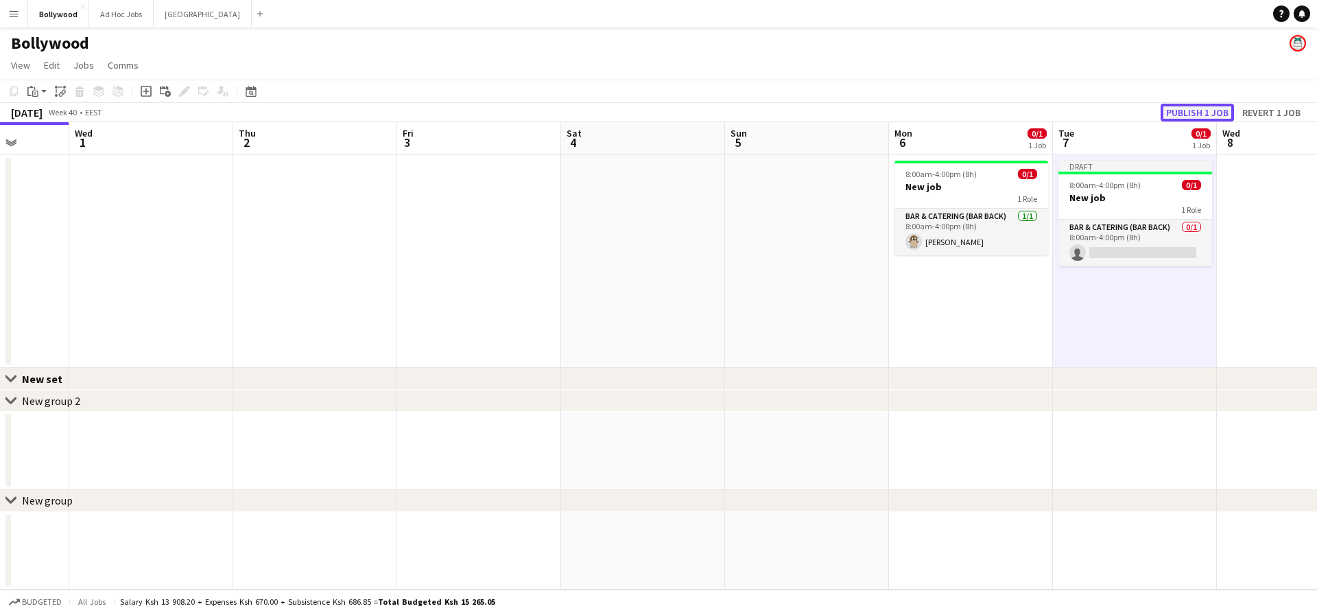
click at [1170, 115] on button "Publish 1 job" at bounding box center [1197, 113] width 73 height 18
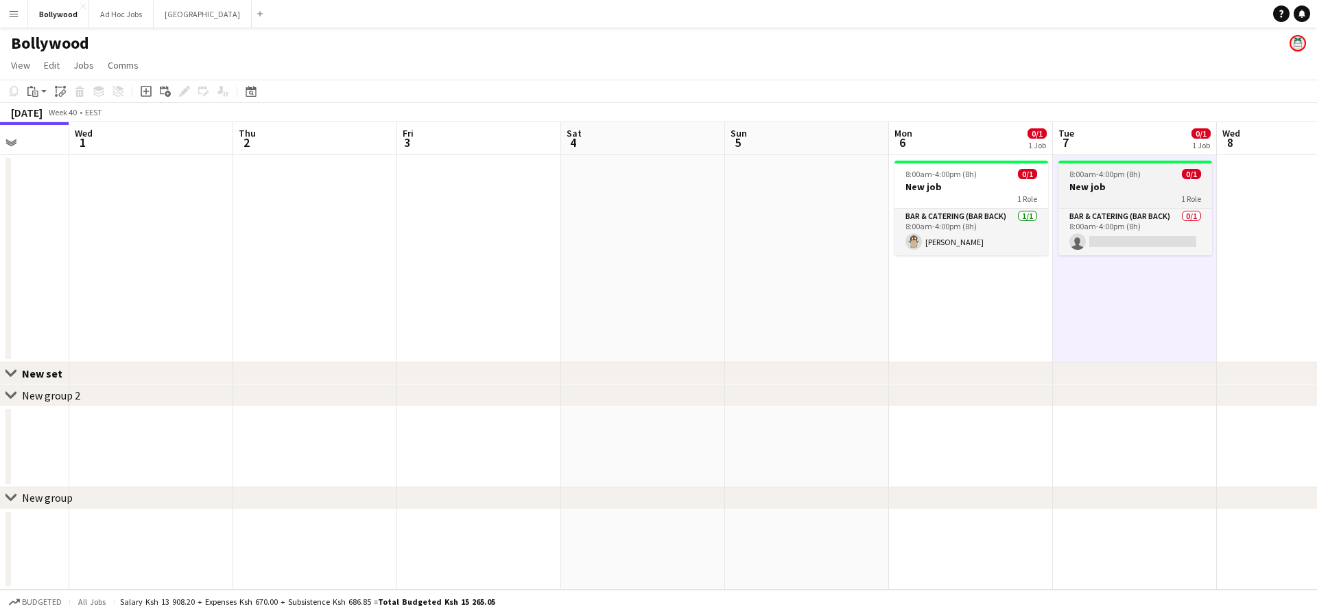
click at [1197, 169] on span "0/1" at bounding box center [1191, 174] width 19 height 10
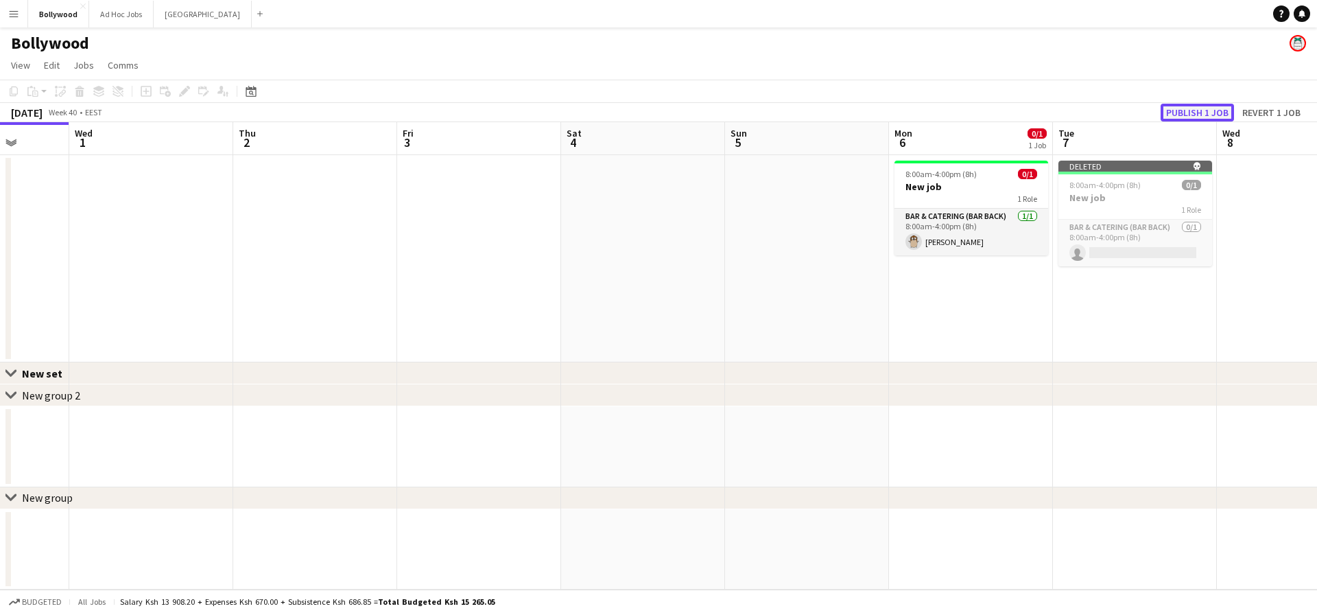
click at [1200, 119] on button "Publish 1 job" at bounding box center [1197, 113] width 73 height 18
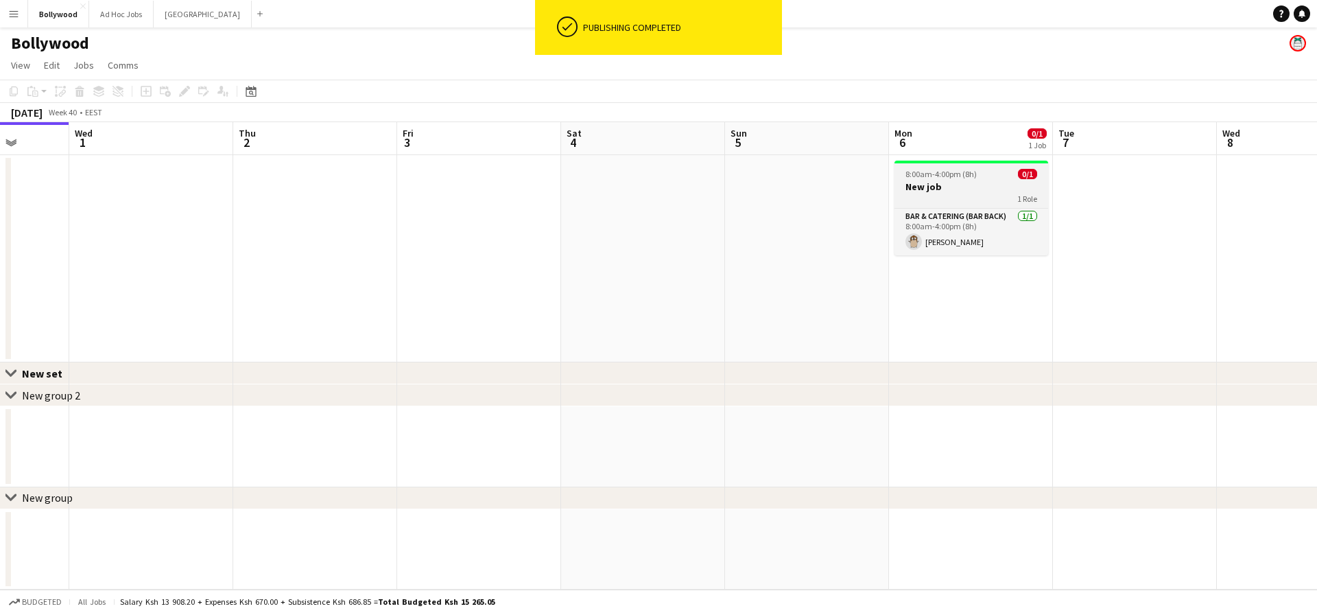
click at [1038, 185] on h3 "New job" at bounding box center [972, 186] width 154 height 12
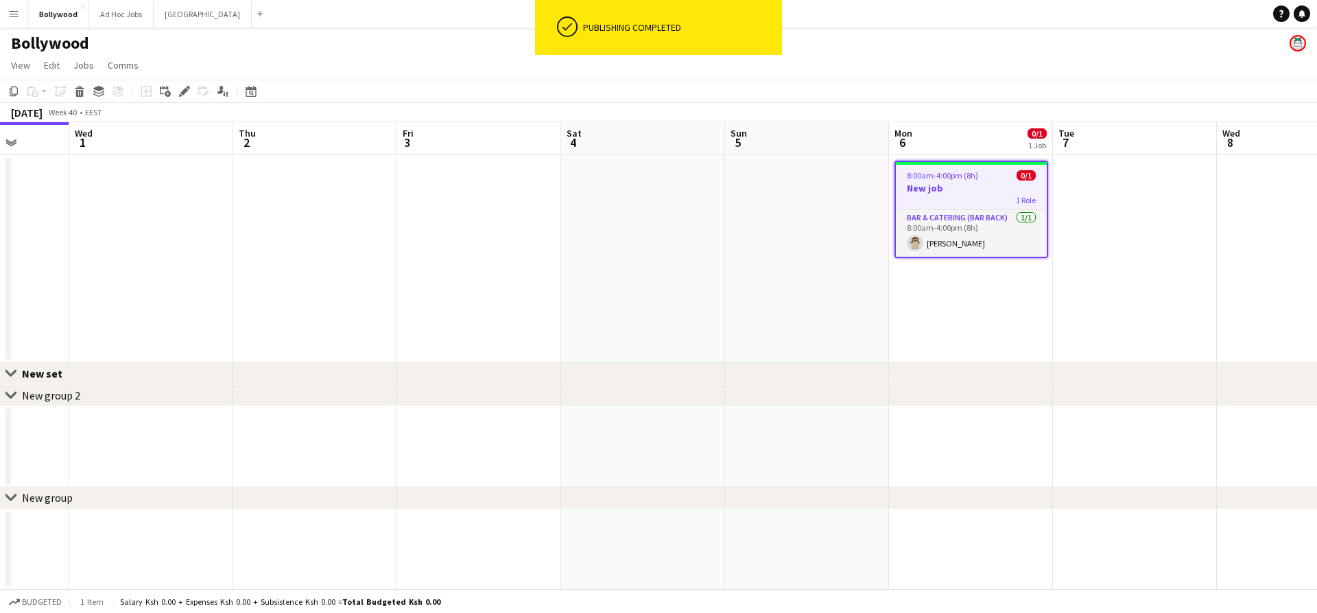
click at [1169, 205] on app-date-cell at bounding box center [1135, 258] width 164 height 207
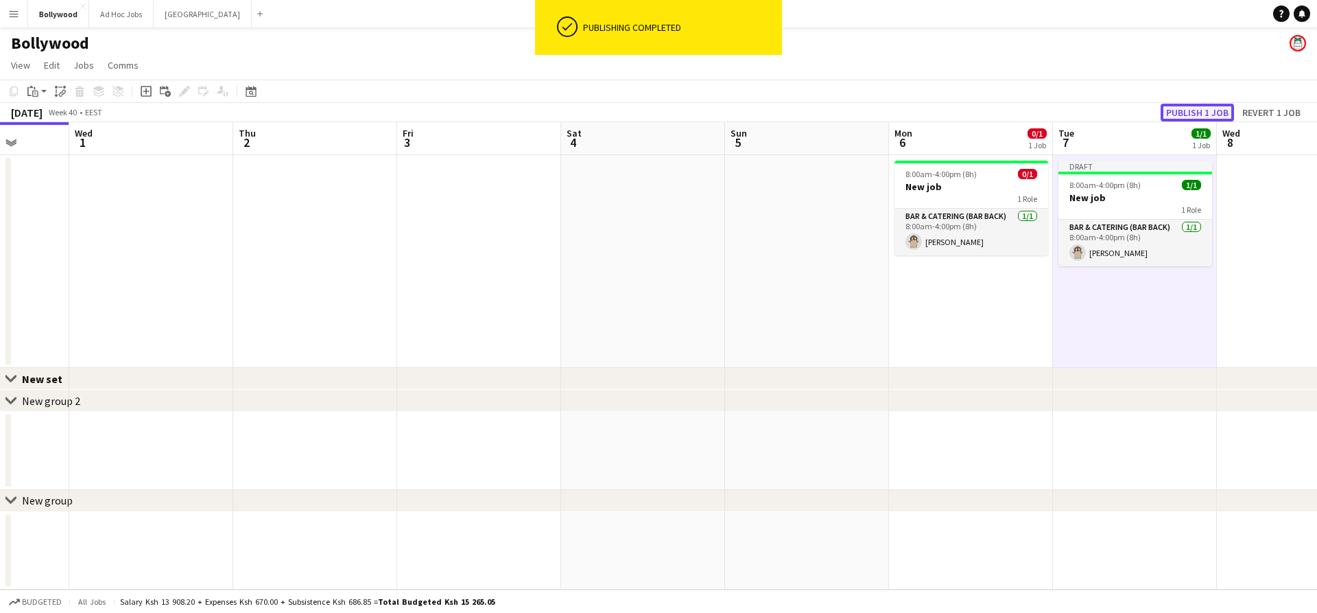
click at [1207, 110] on button "Publish 1 job" at bounding box center [1197, 113] width 73 height 18
